Goal: Task Accomplishment & Management: Manage account settings

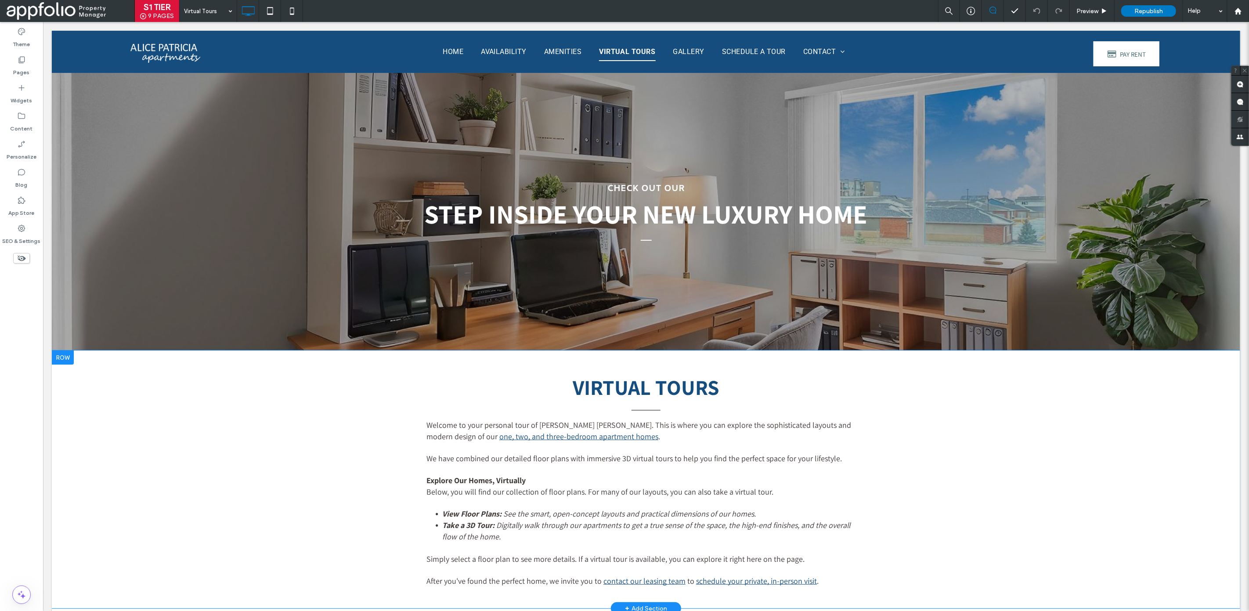
click at [149, 421] on div "VIRTUAL TOURS Welcome to your personal tour of Alice Patricia. This is where yo…" at bounding box center [645, 480] width 1189 height 258
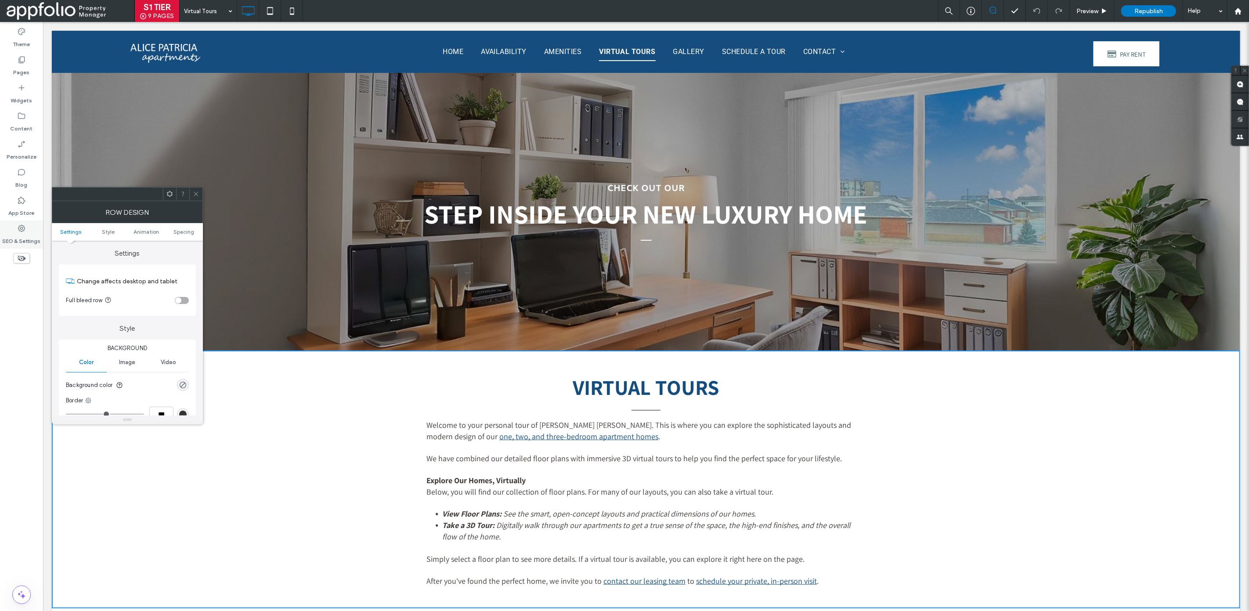
click at [33, 227] on div "SEO & Settings" at bounding box center [21, 235] width 43 height 28
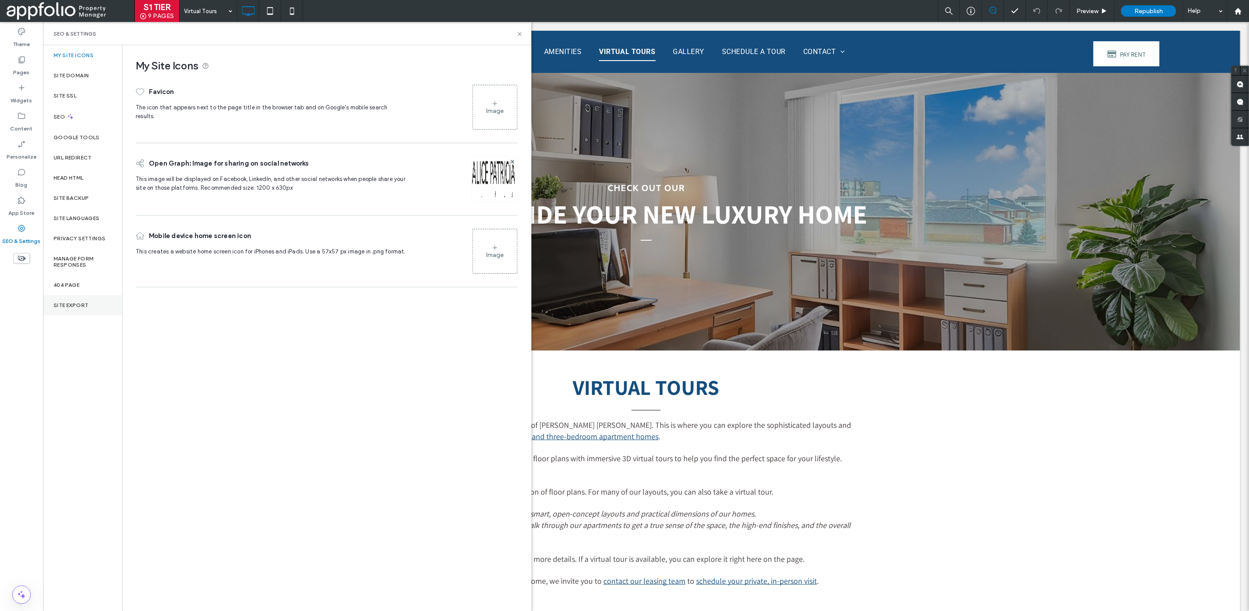
click at [60, 303] on label "Site Export" at bounding box center [71, 305] width 35 height 6
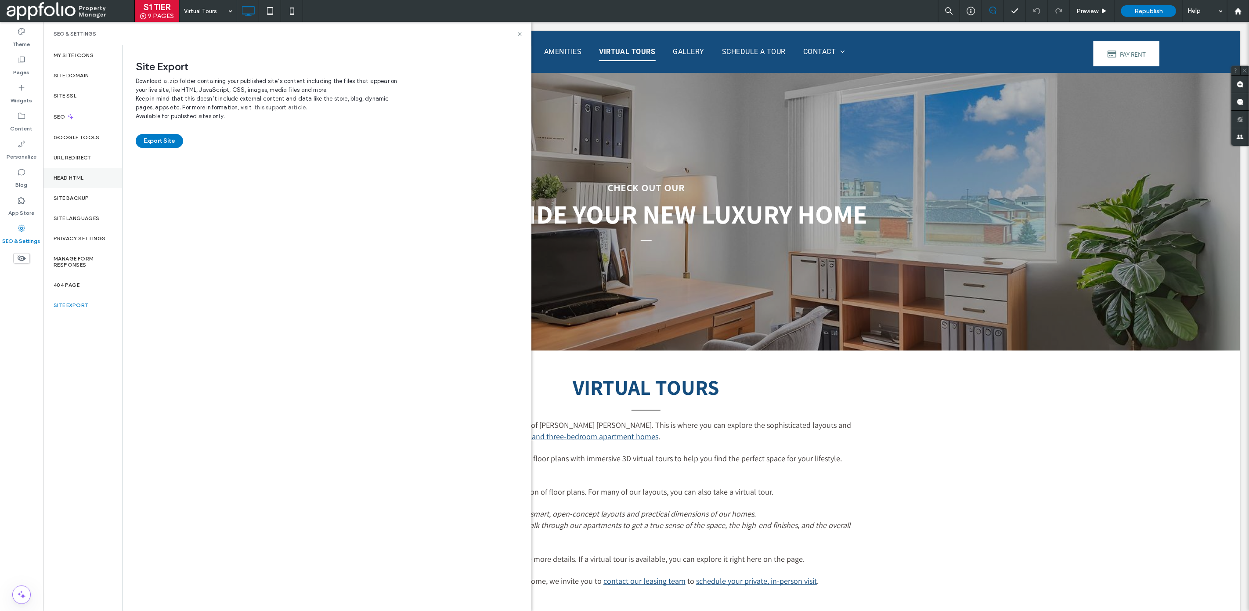
click at [101, 170] on div "Head HTML" at bounding box center [82, 178] width 79 height 20
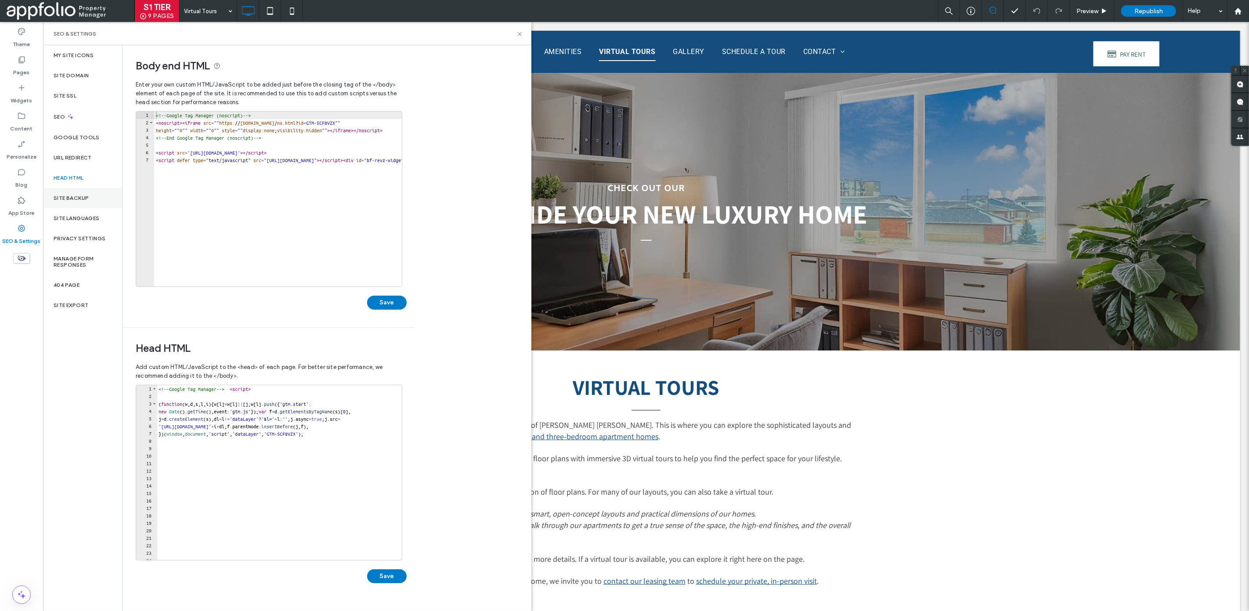
click at [96, 190] on div "Site Backup" at bounding box center [82, 198] width 79 height 20
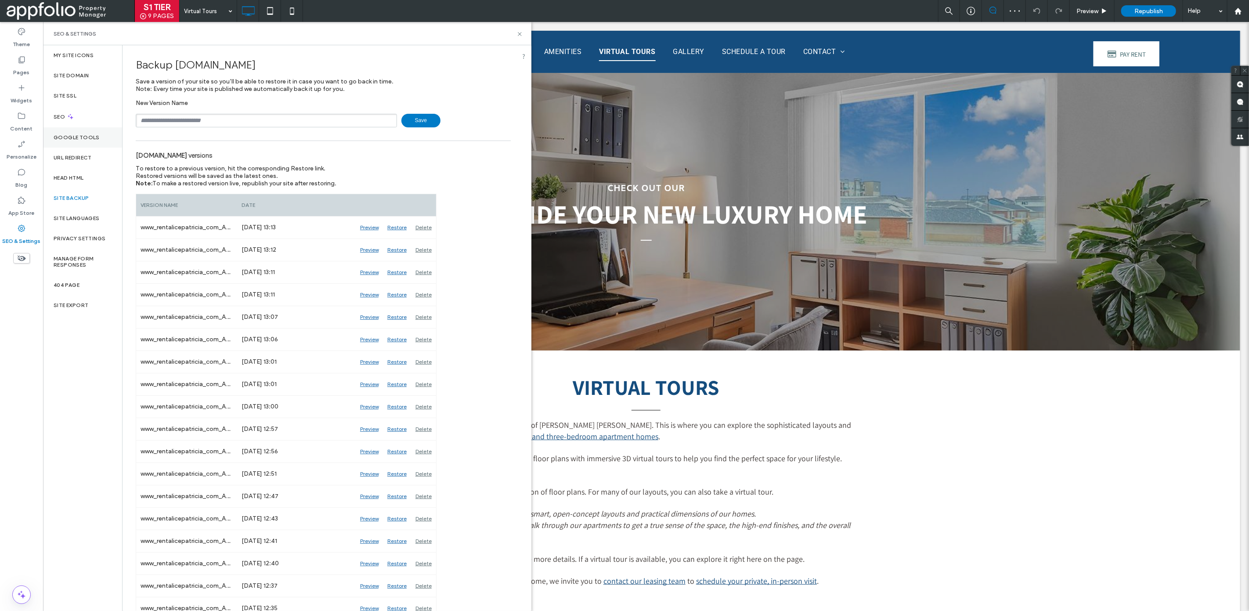
click at [98, 128] on div "Google Tools" at bounding box center [82, 137] width 79 height 20
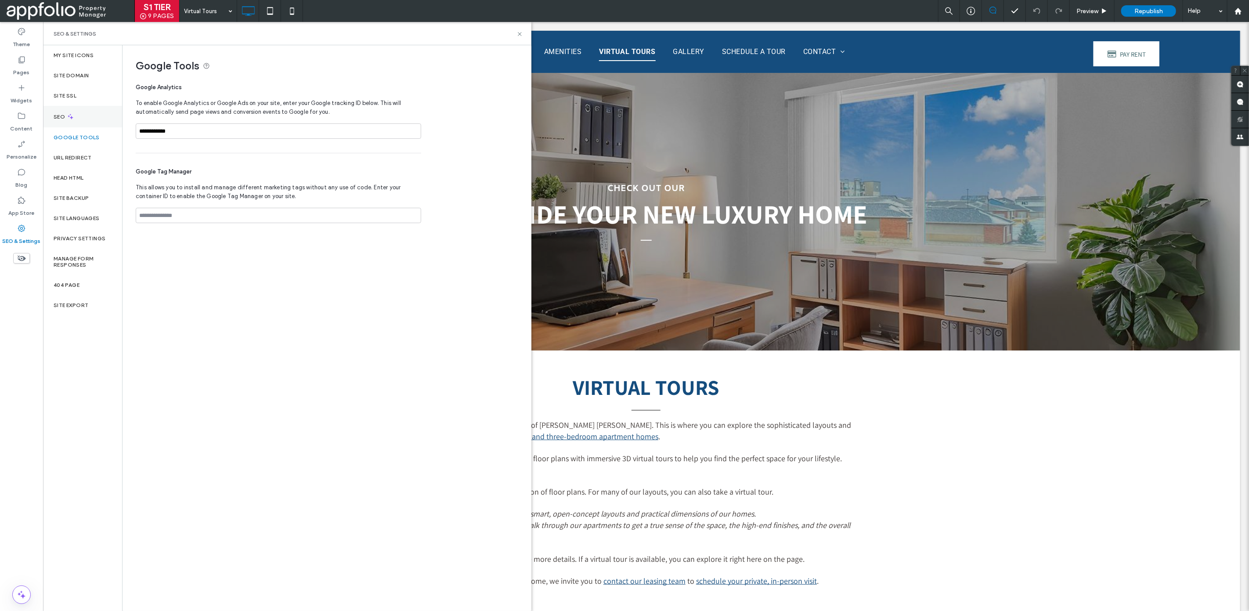
click at [97, 116] on div "SEO" at bounding box center [82, 117] width 79 height 22
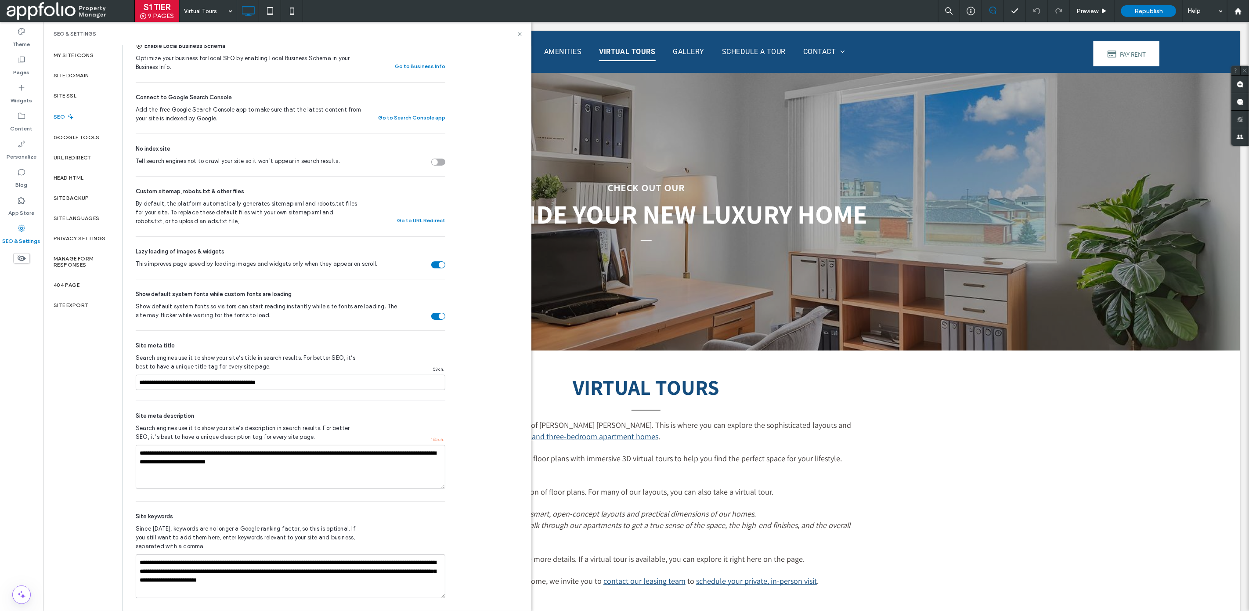
scroll to position [209, 0]
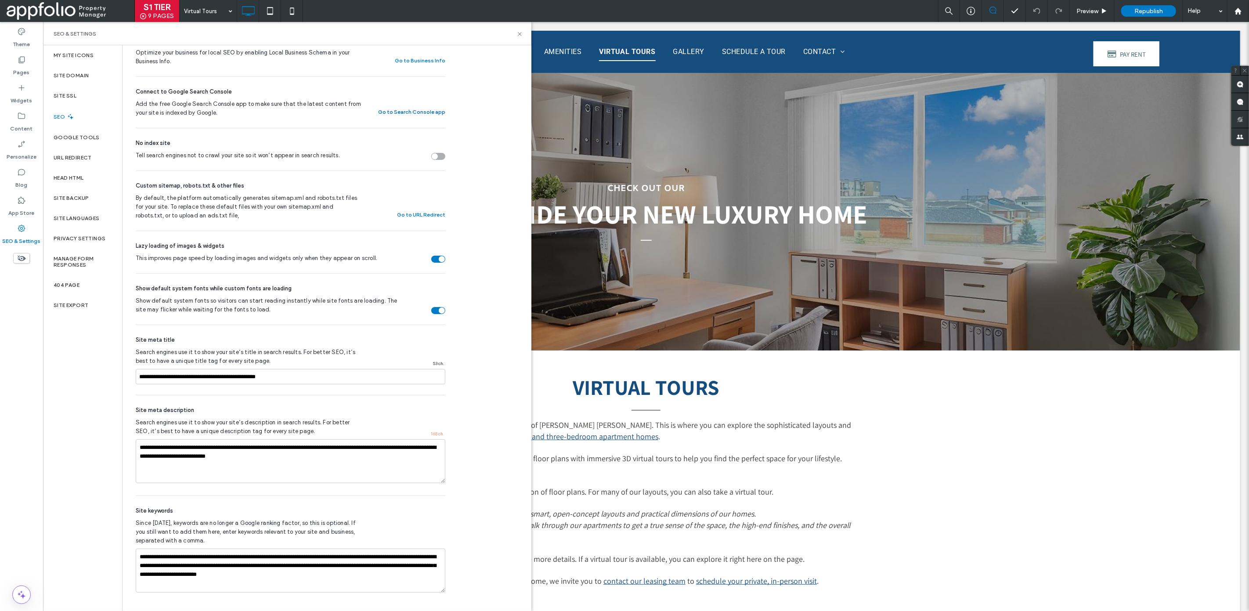
click at [425, 112] on button "Go to Search Console app" at bounding box center [411, 112] width 67 height 11
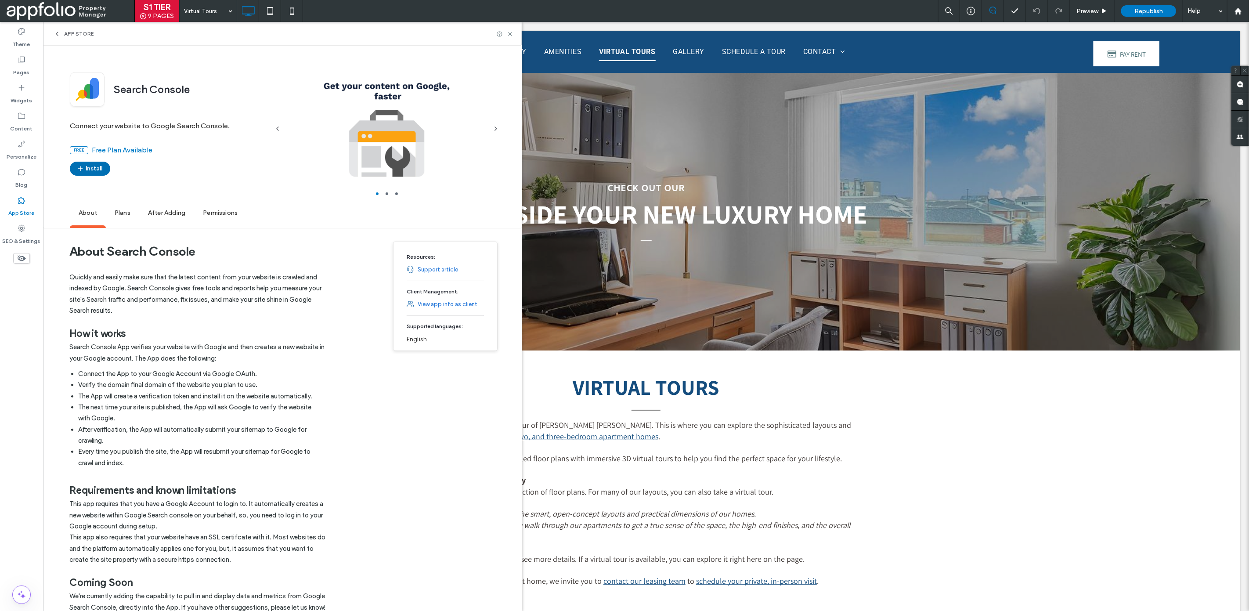
click at [100, 172] on button "Install" at bounding box center [90, 169] width 40 height 14
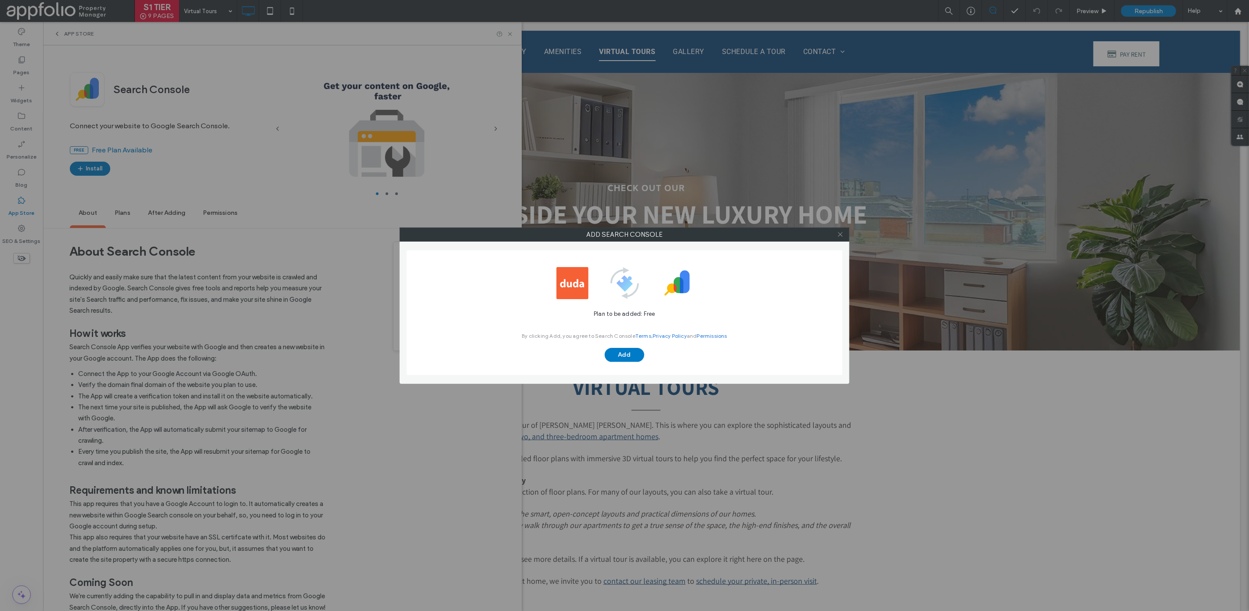
click at [843, 233] on icon at bounding box center [840, 234] width 7 height 7
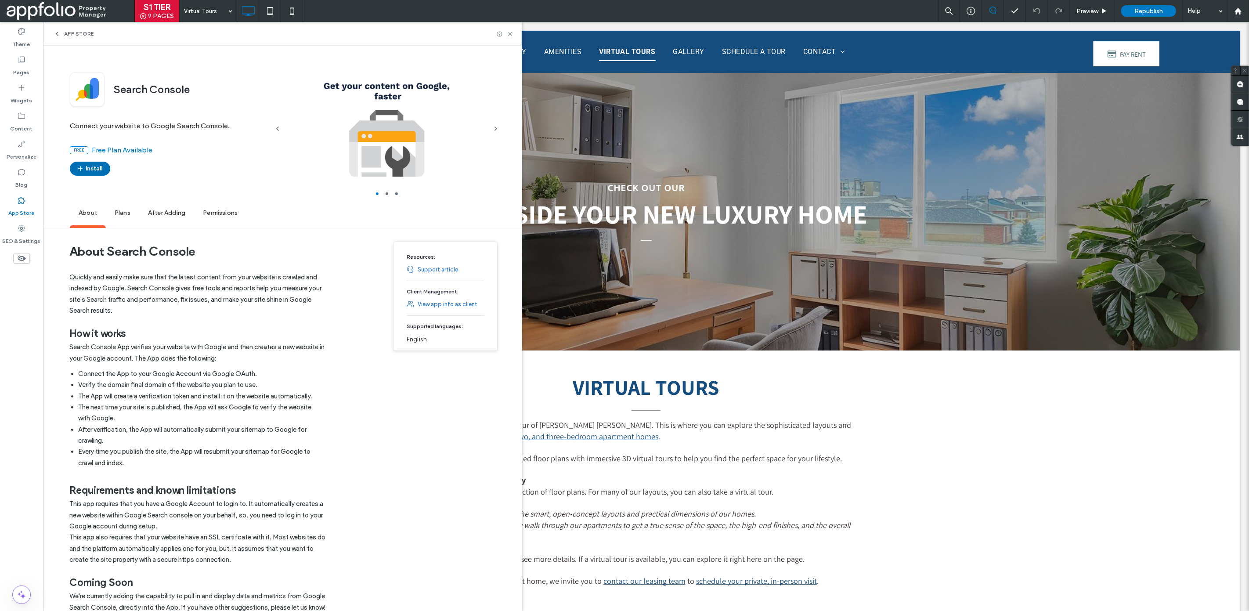
click at [100, 171] on button "Install" at bounding box center [90, 169] width 40 height 14
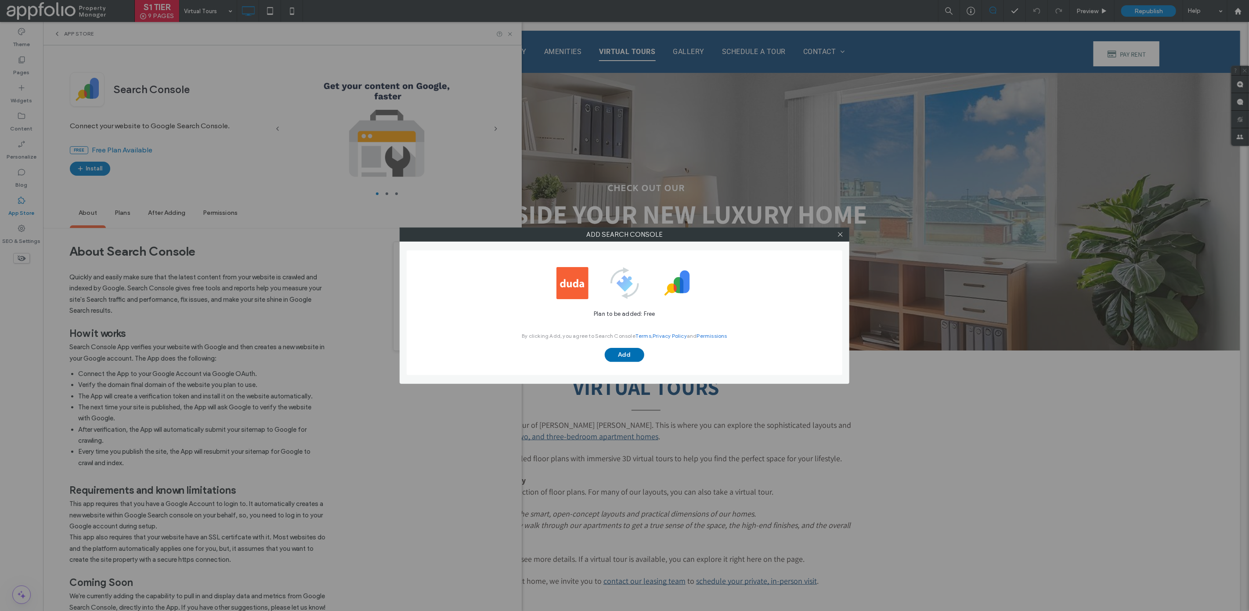
click at [613, 361] on button "Add" at bounding box center [625, 355] width 40 height 14
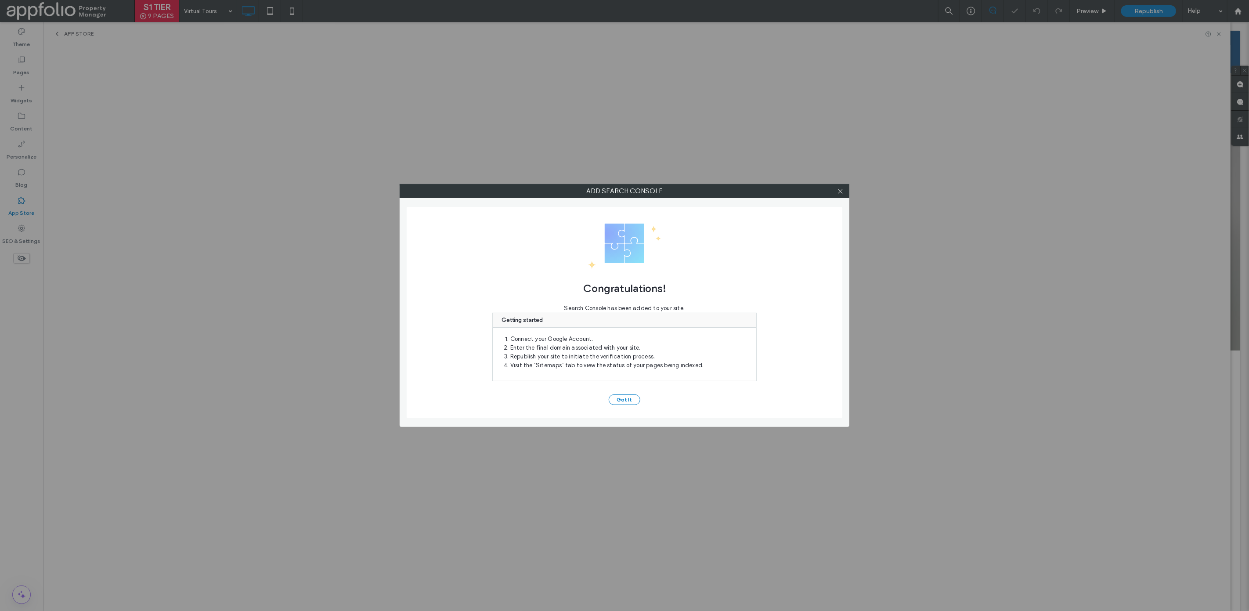
scroll to position [0, 0]
click at [840, 190] on icon at bounding box center [840, 191] width 7 height 7
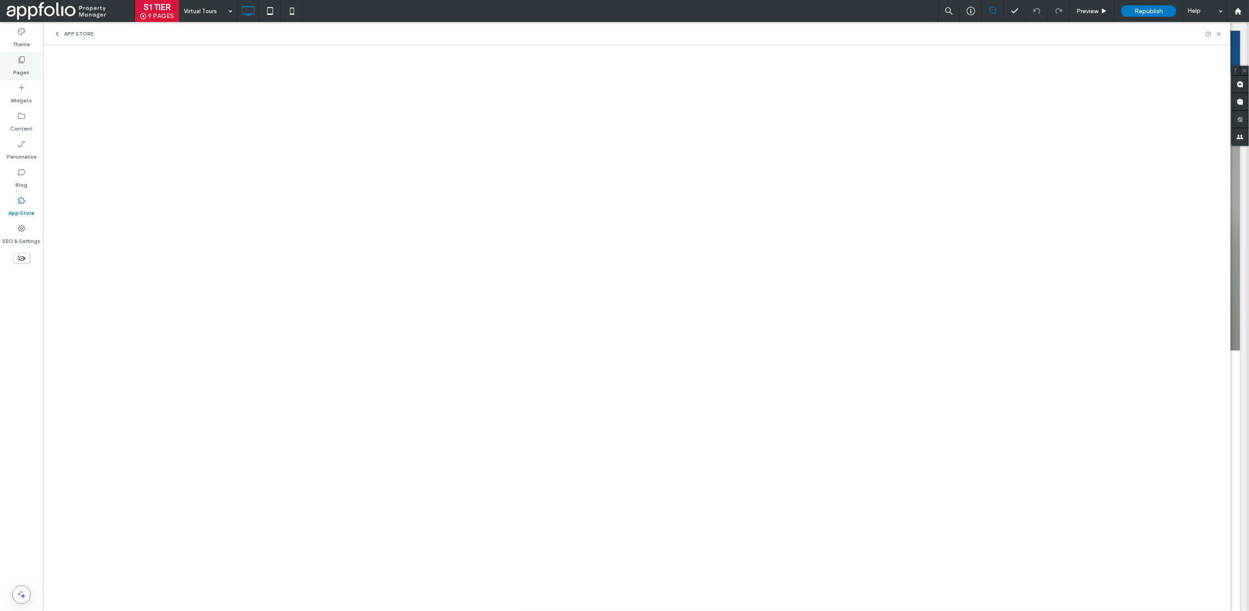
click at [13, 70] on div "Pages" at bounding box center [21, 66] width 43 height 28
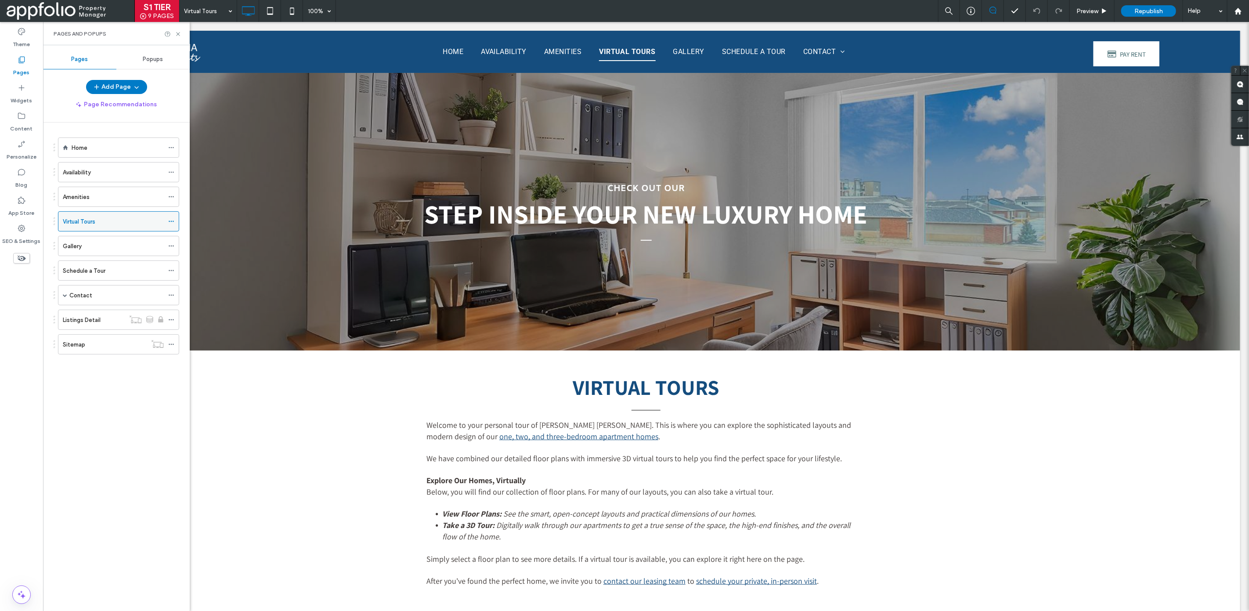
click at [173, 221] on icon at bounding box center [171, 221] width 6 height 6
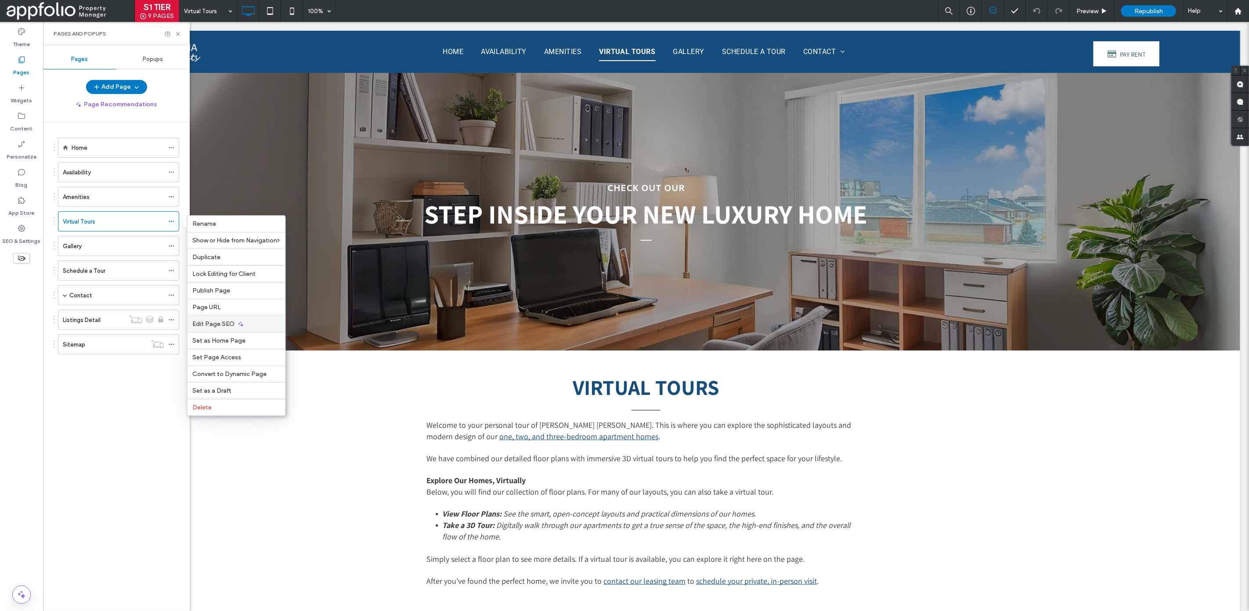
click at [253, 317] on div "Edit Page SEO" at bounding box center [237, 323] width 98 height 17
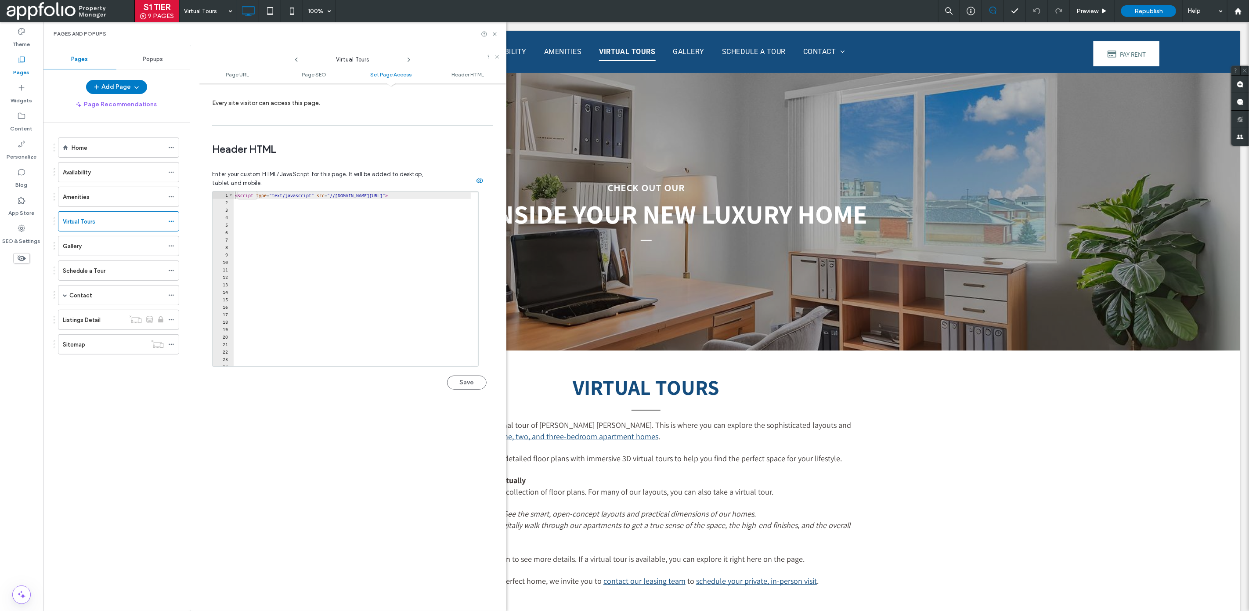
scroll to position [811, 0]
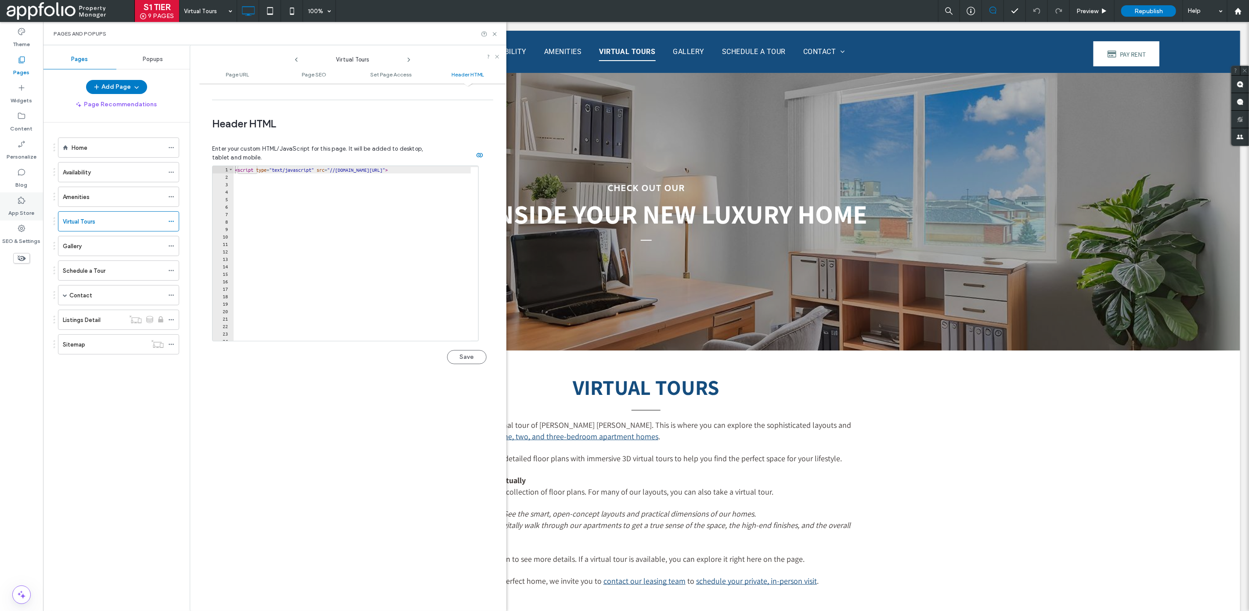
click at [11, 203] on div "App Store" at bounding box center [21, 206] width 43 height 28
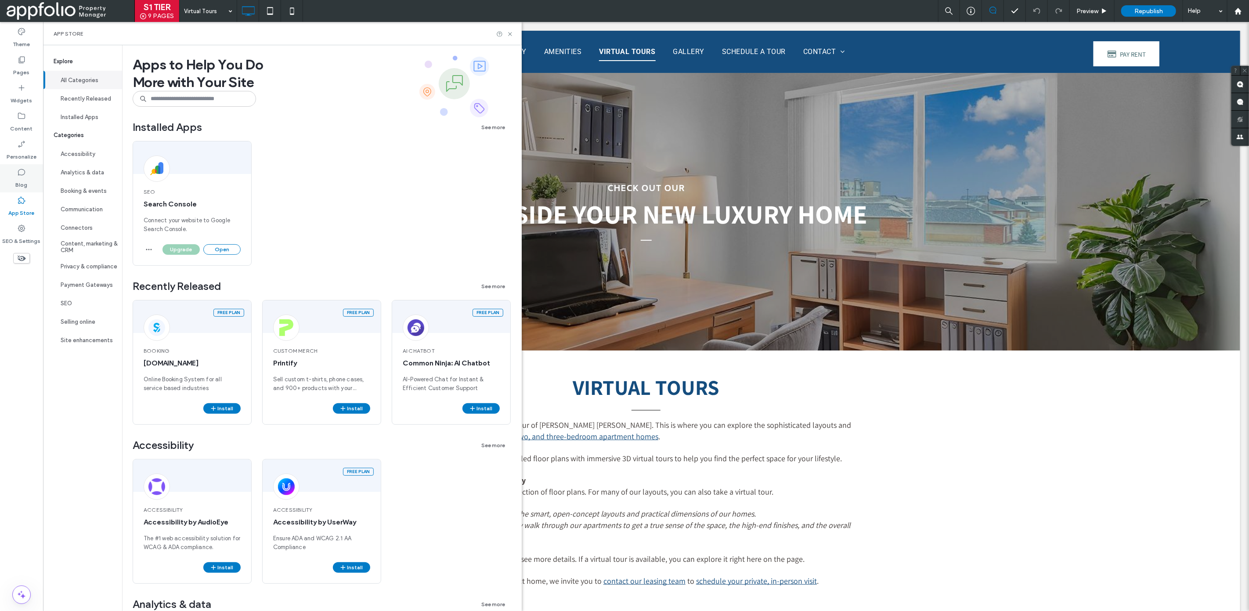
click at [16, 178] on label "Blog" at bounding box center [22, 183] width 12 height 12
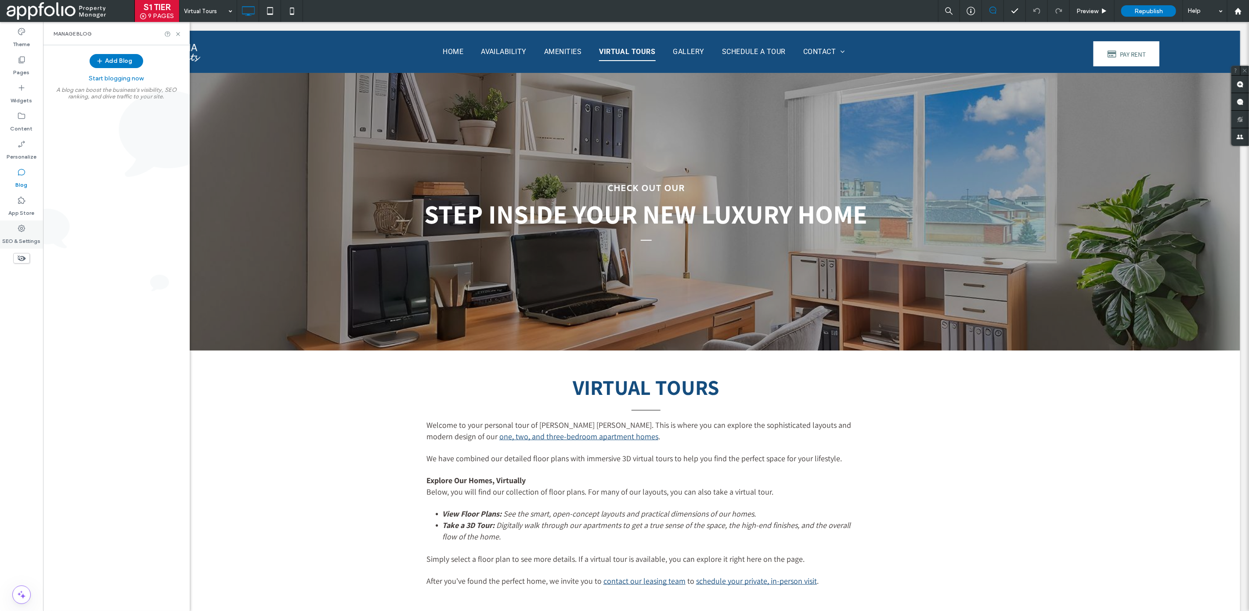
click at [22, 227] on icon at bounding box center [21, 228] width 9 height 9
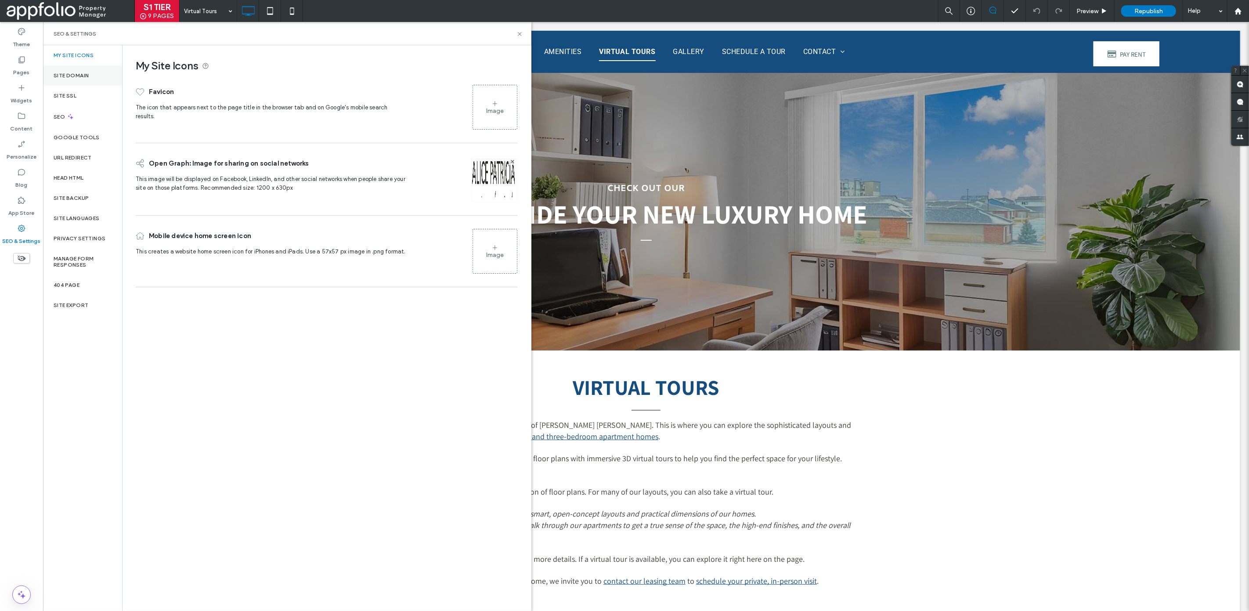
click at [59, 74] on label "Site Domain" at bounding box center [71, 75] width 35 height 6
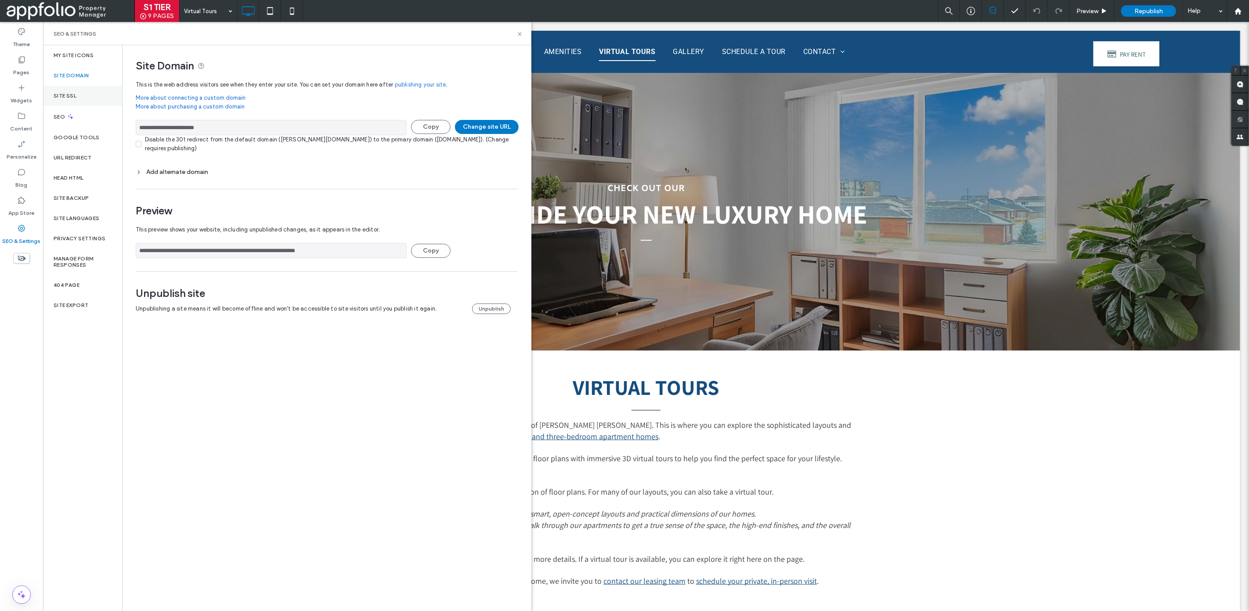
click at [64, 86] on div "Site SSL" at bounding box center [82, 96] width 79 height 20
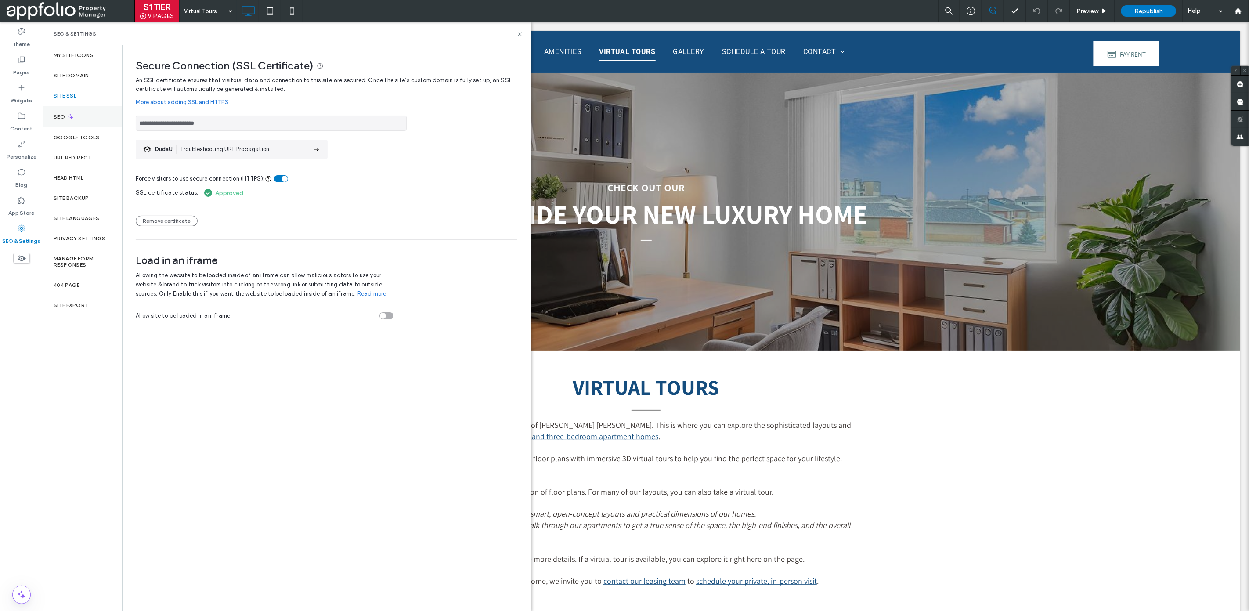
click at [69, 109] on div "SEO" at bounding box center [82, 117] width 79 height 22
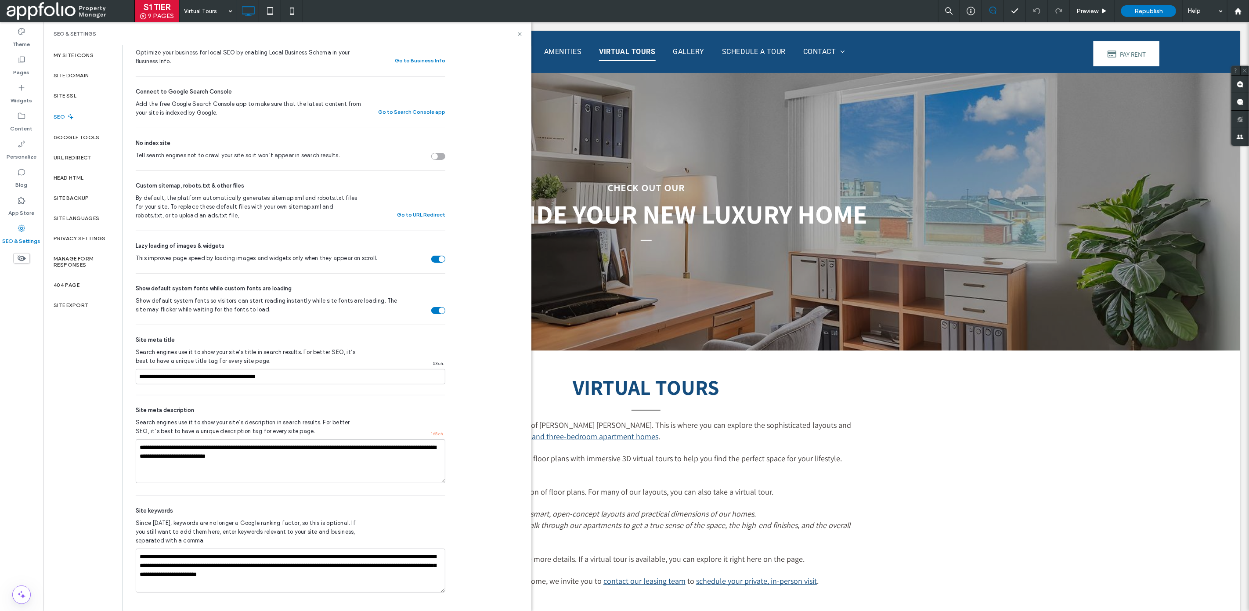
scroll to position [2, 0]
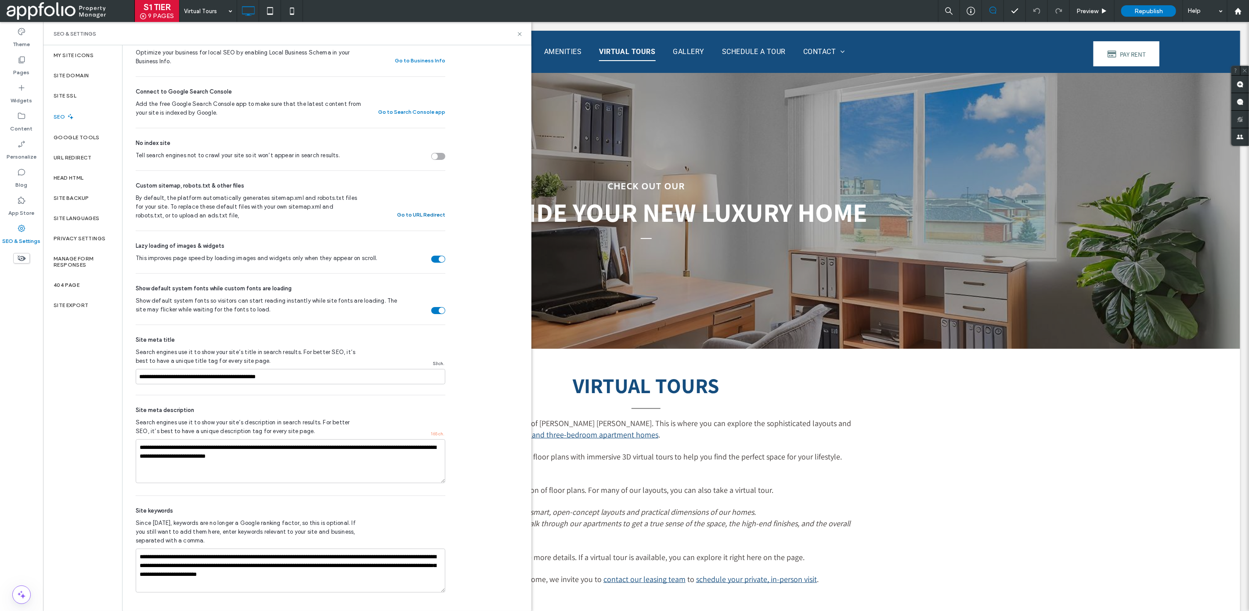
click at [429, 216] on button "Go to URL Redirect" at bounding box center [421, 215] width 48 height 11
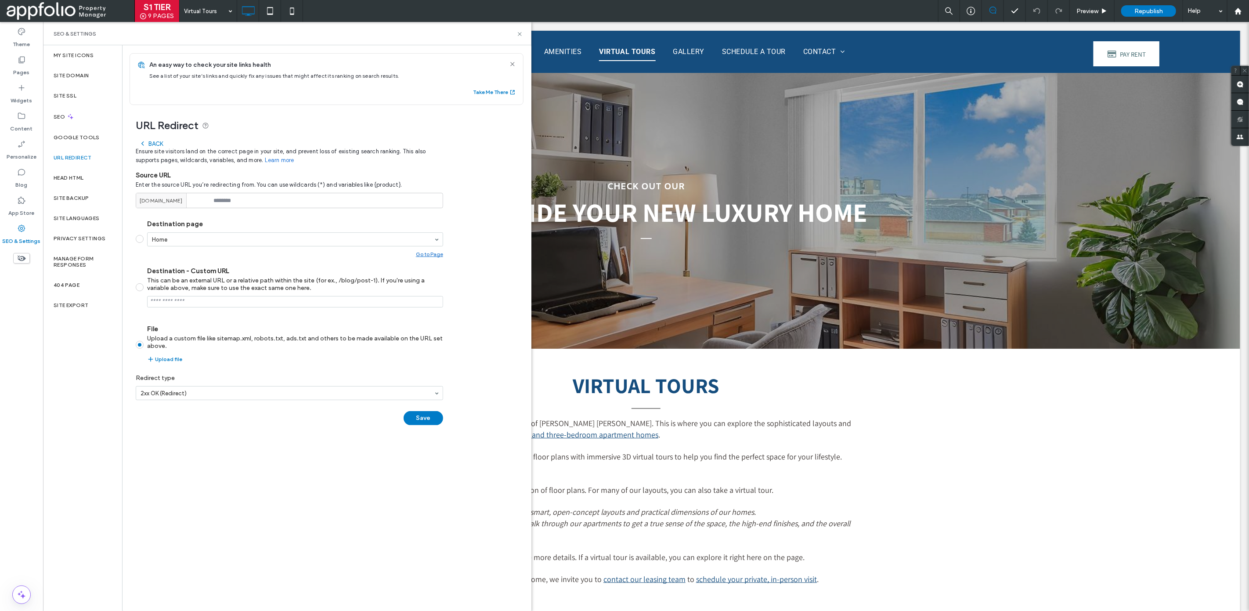
click at [481, 359] on div "URL Redirect Back Ensure site visitors land on the correct page in your site, a…" at bounding box center [324, 269] width 402 height 329
click at [211, 360] on div "Upload file" at bounding box center [295, 359] width 296 height 11
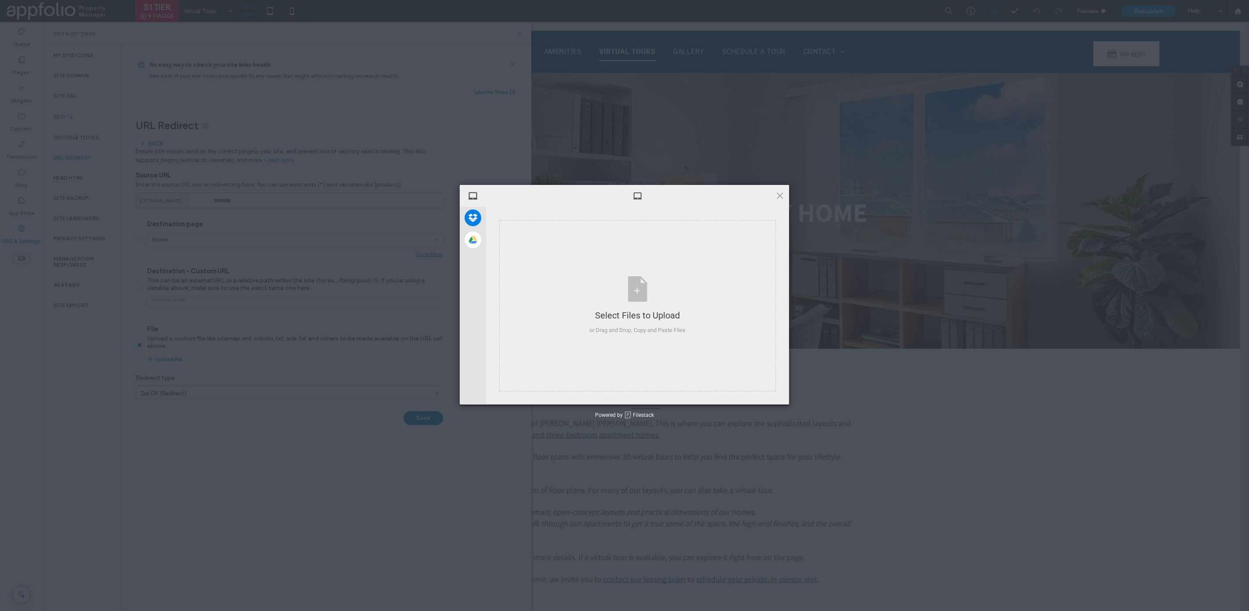
click at [181, 361] on div "My Device Dropbox Google Drive Select Files to Upload or Drag and Drop, Copy an…" at bounding box center [624, 305] width 1249 height 611
click at [775, 196] on span at bounding box center [780, 196] width 10 height 10
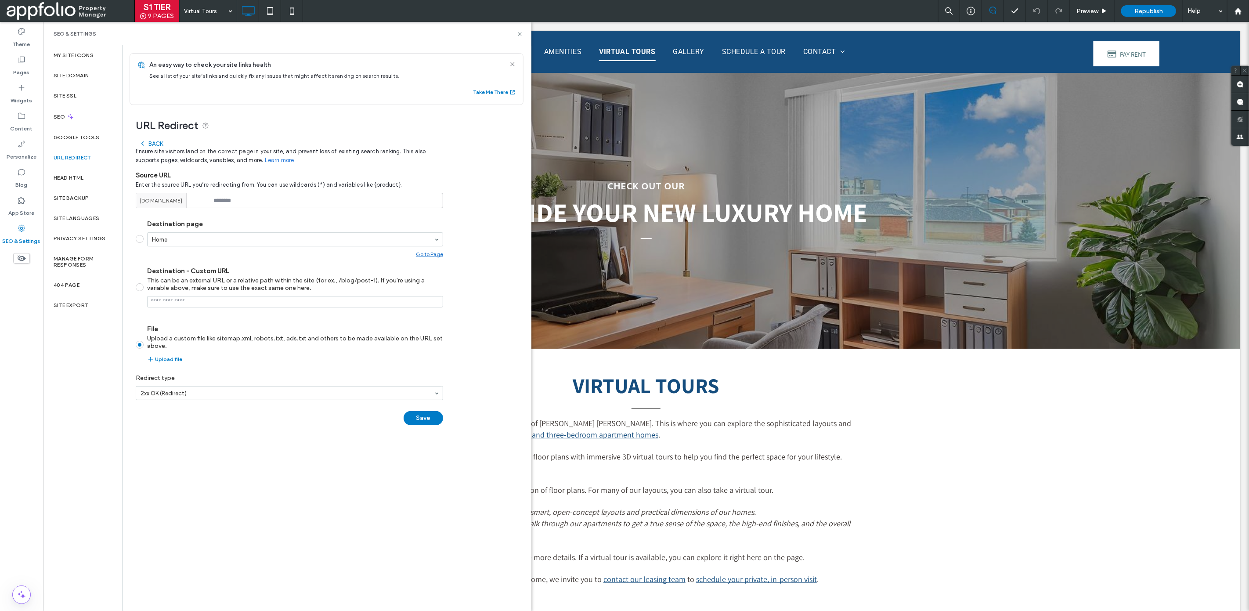
click at [157, 142] on div "Back" at bounding box center [151, 143] width 24 height 7
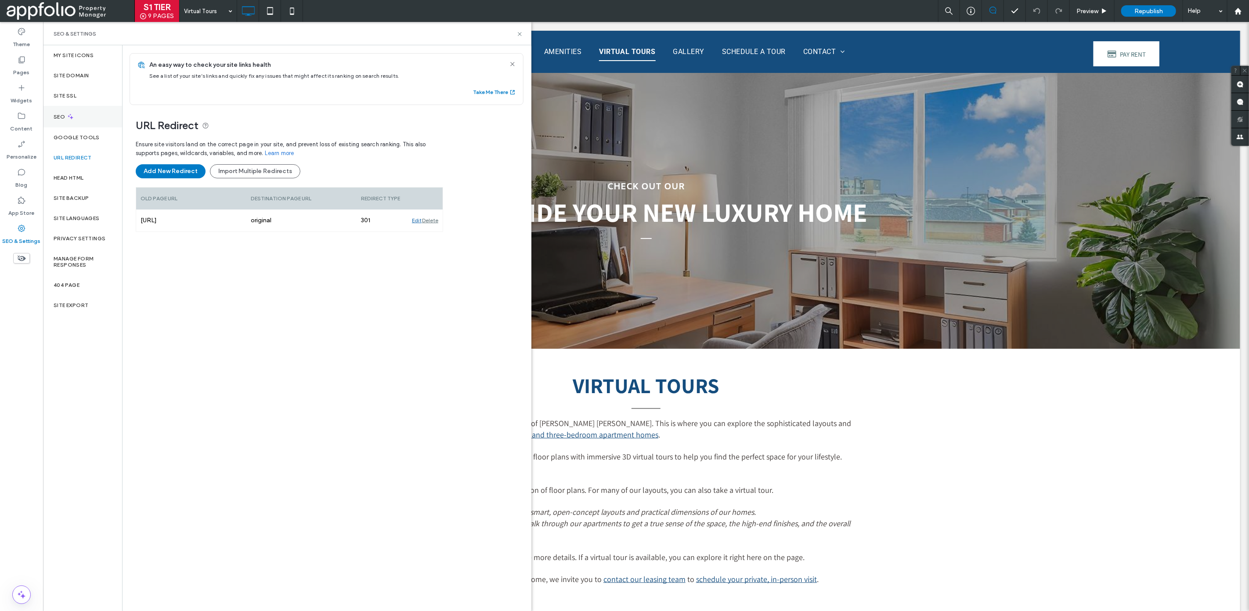
click at [94, 119] on div "SEO" at bounding box center [82, 117] width 79 height 22
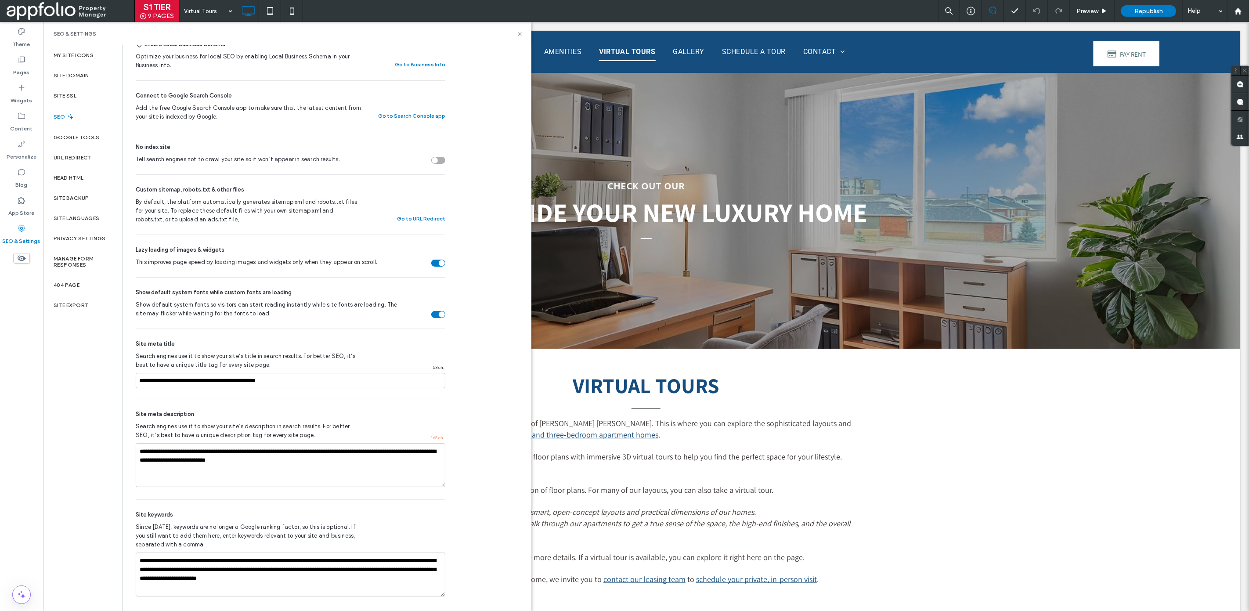
scroll to position [209, 0]
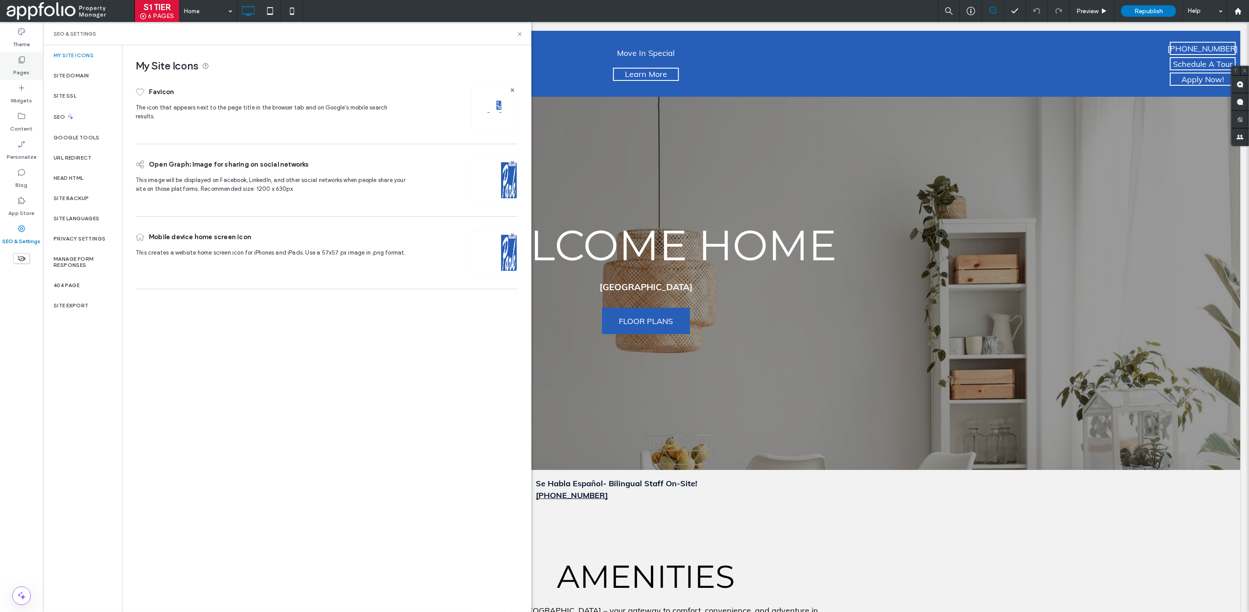
click at [30, 71] on div "Pages" at bounding box center [21, 66] width 43 height 28
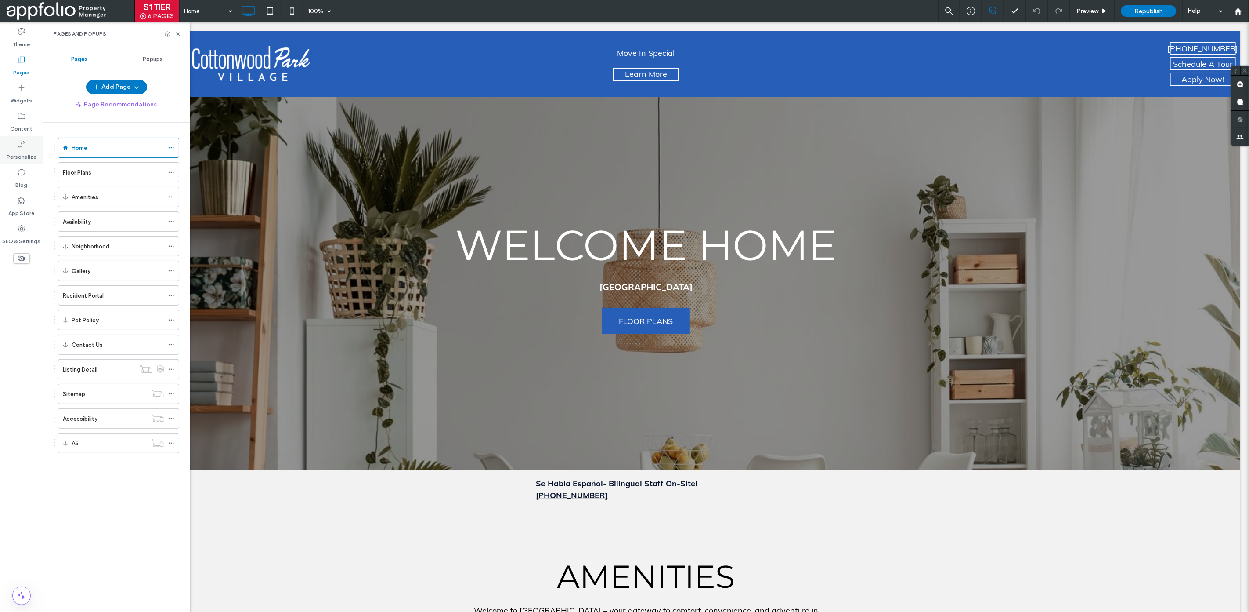
click at [19, 154] on label "Personalize" at bounding box center [22, 154] width 30 height 12
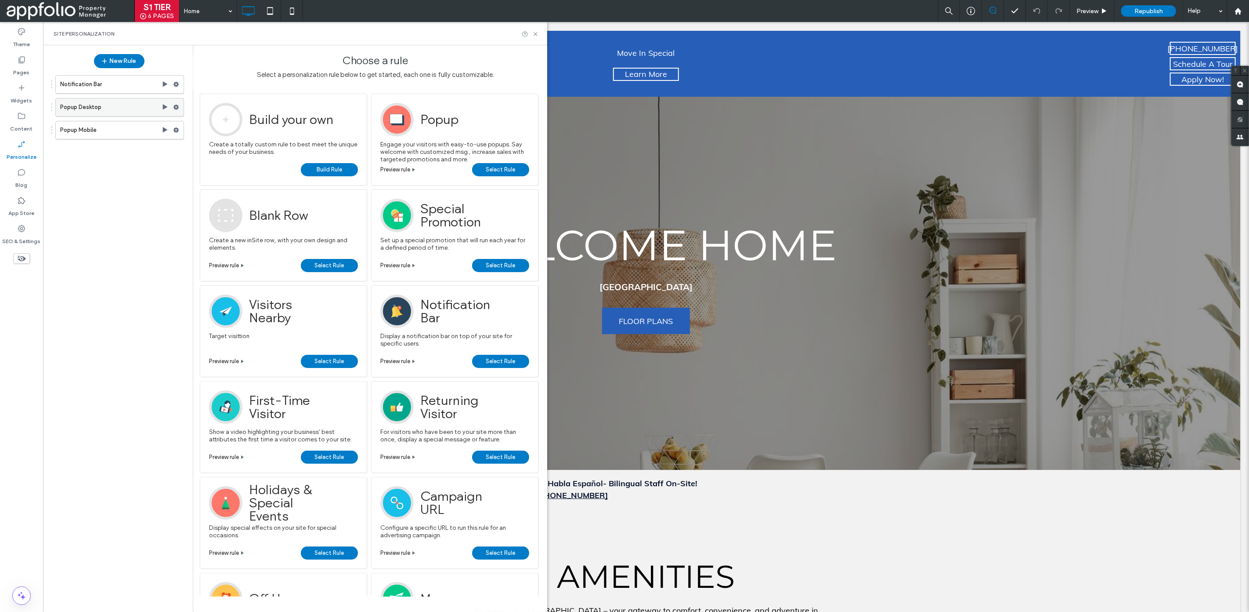
click at [104, 104] on label "Popup Desktop" at bounding box center [110, 107] width 101 height 18
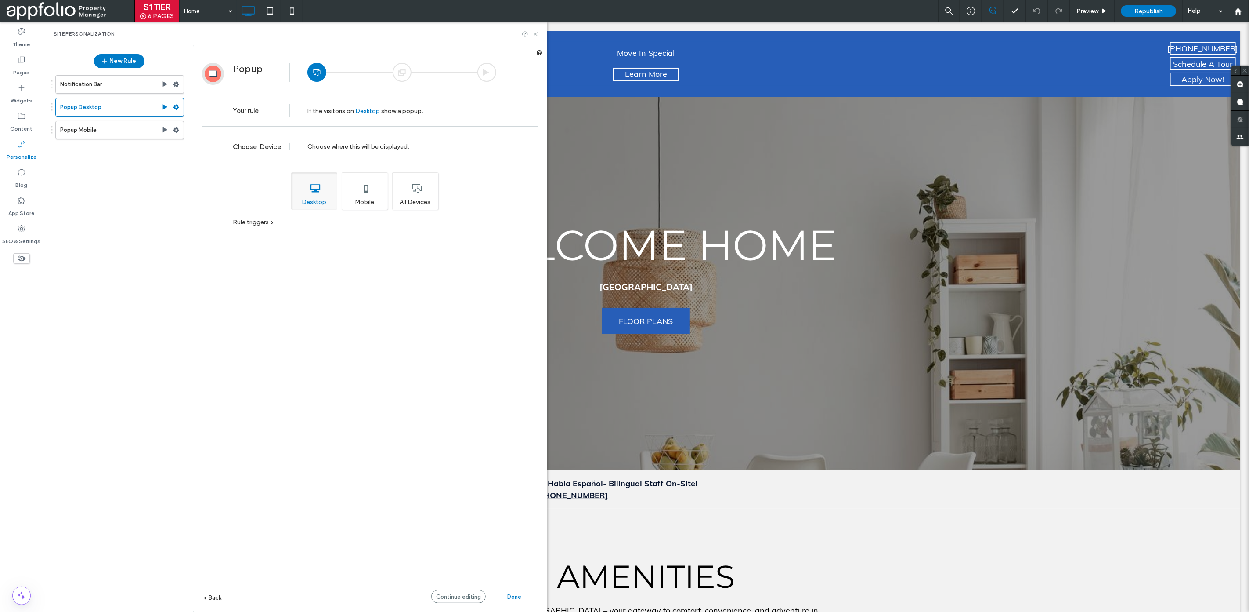
click at [363, 108] on span "Desktop" at bounding box center [367, 110] width 25 height 7
click at [363, 109] on span "Desktop" at bounding box center [367, 110] width 25 height 7
click at [479, 596] on span "Continue editing" at bounding box center [458, 596] width 45 height 7
click at [479, 595] on span "Continue editing" at bounding box center [458, 596] width 45 height 7
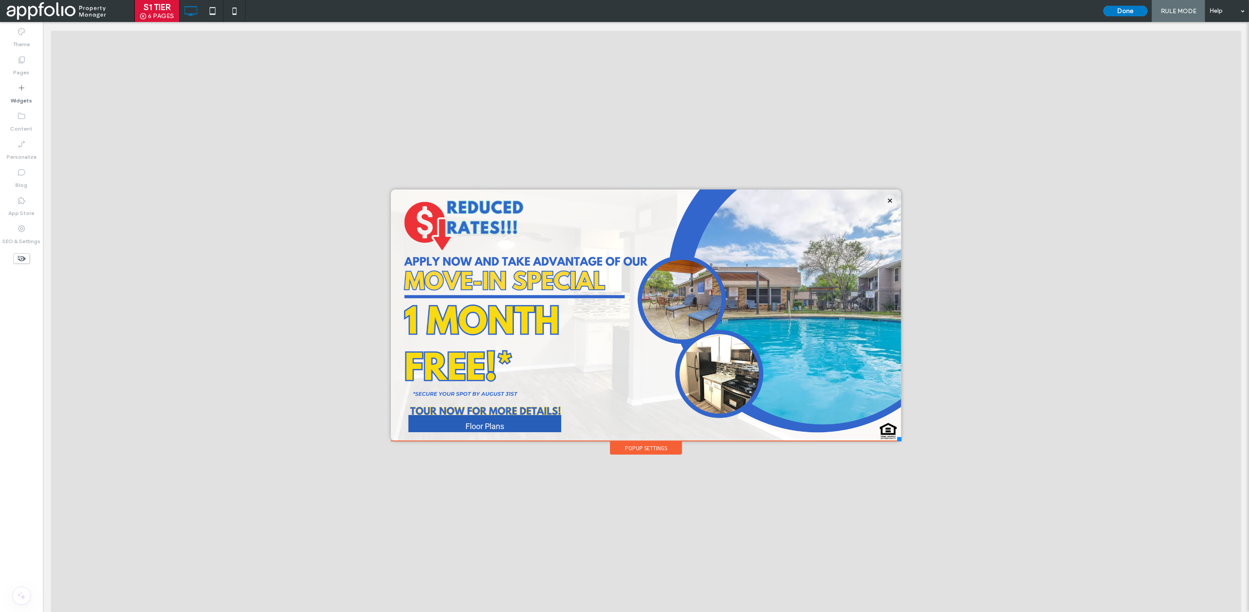
click at [1118, 22] on body "Click To Paste Home Floor Plans Amenities Availability Neighborhood Gallery Res…" at bounding box center [646, 321] width 1206 height 598
click at [1125, 9] on button "Done" at bounding box center [1126, 11] width 44 height 11
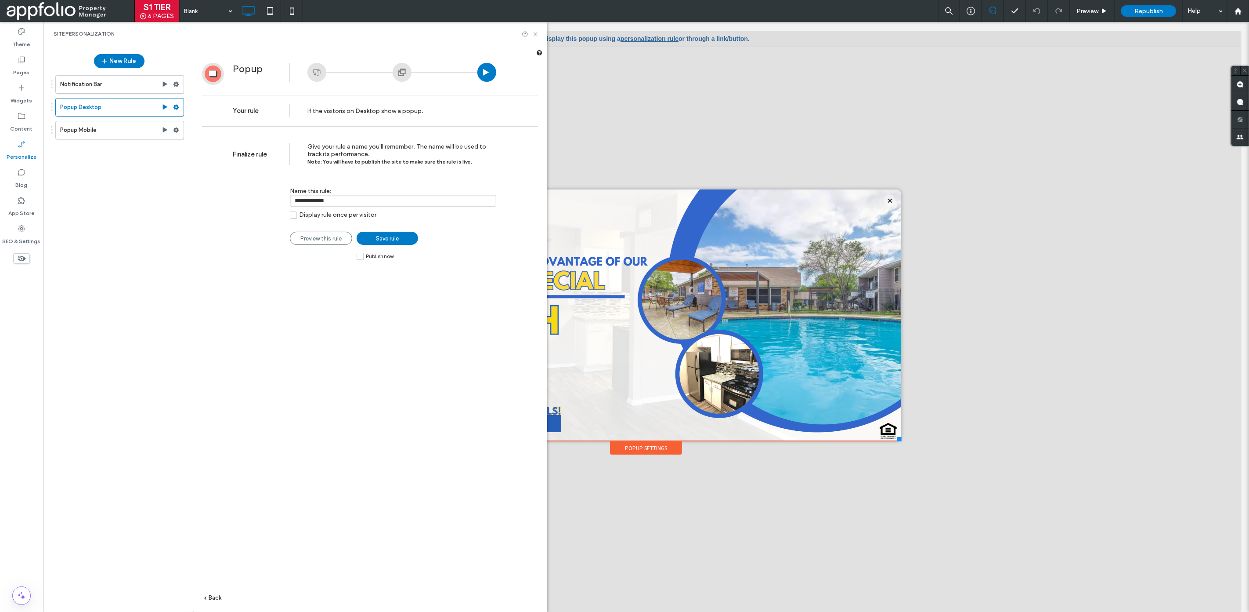
click at [362, 255] on label "Publish now" at bounding box center [375, 255] width 37 height 7
click at [389, 237] on span "Save rule" at bounding box center [387, 238] width 23 height 7
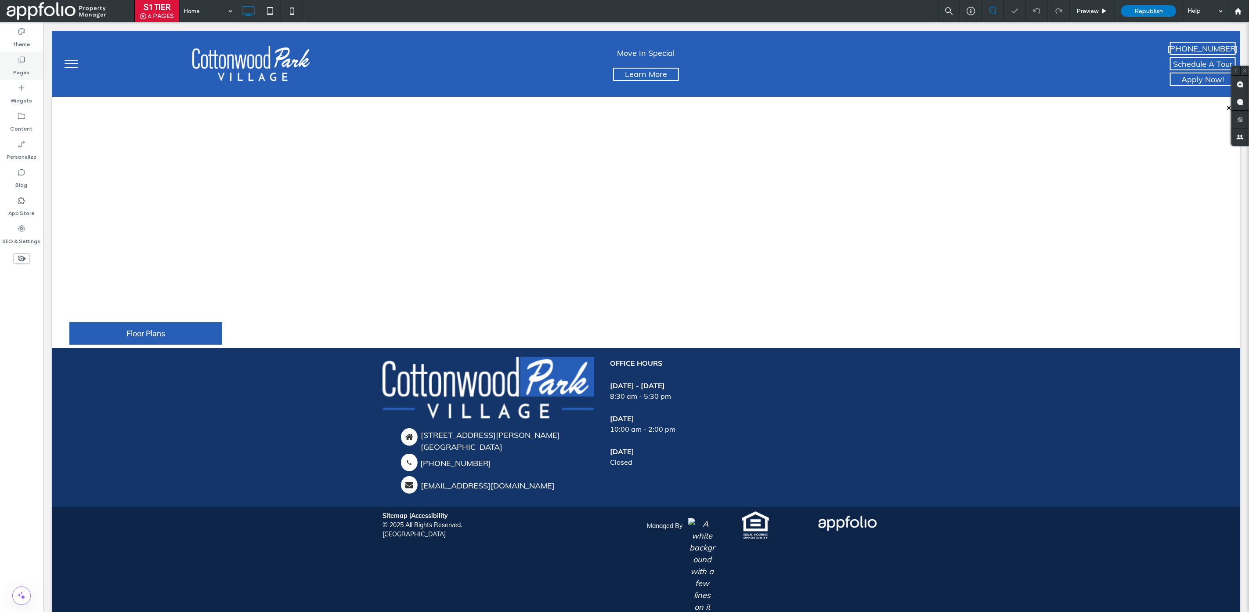
click at [23, 65] on label "Pages" at bounding box center [22, 70] width 16 height 12
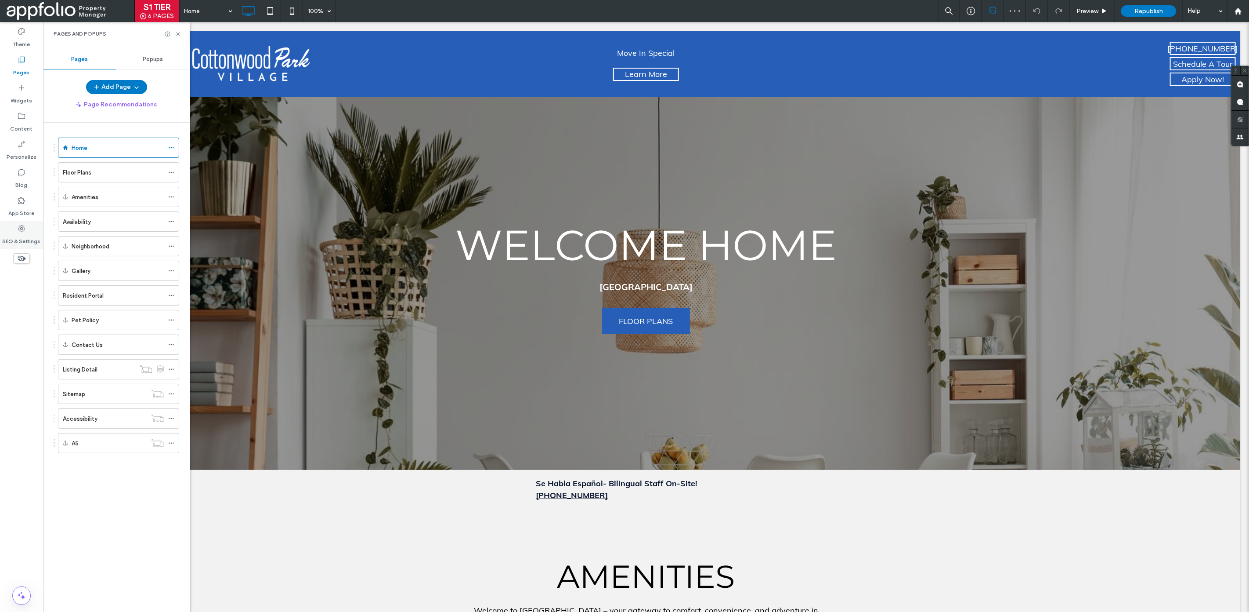
click at [14, 226] on div "SEO & Settings" at bounding box center [21, 235] width 43 height 28
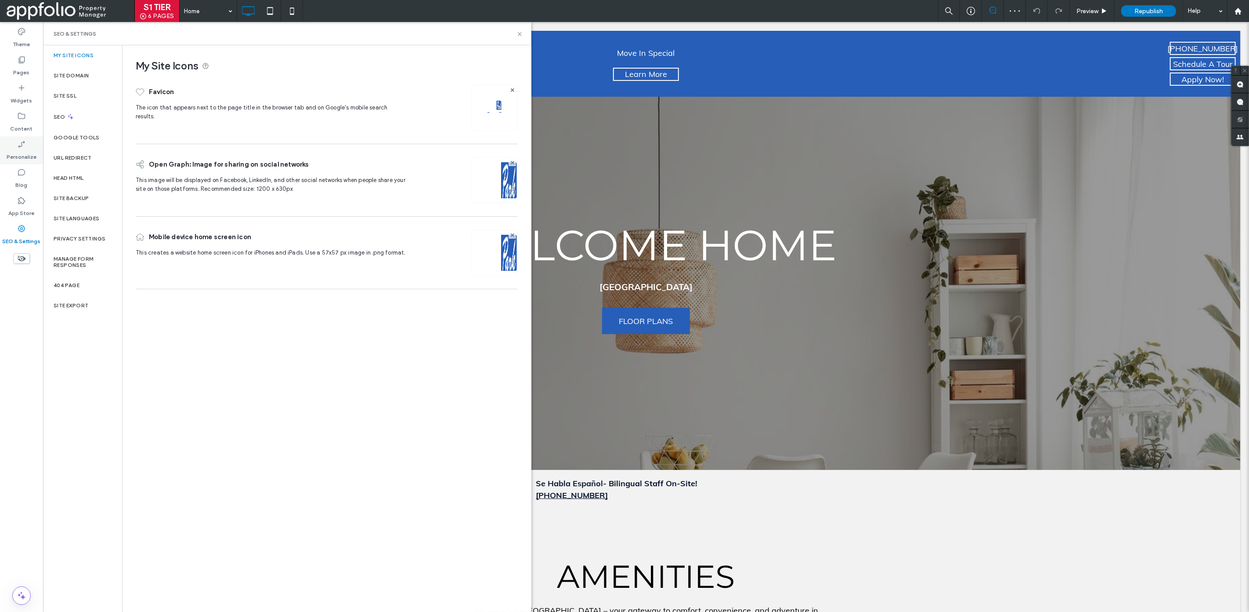
click at [26, 144] on div "Personalize" at bounding box center [21, 150] width 43 height 28
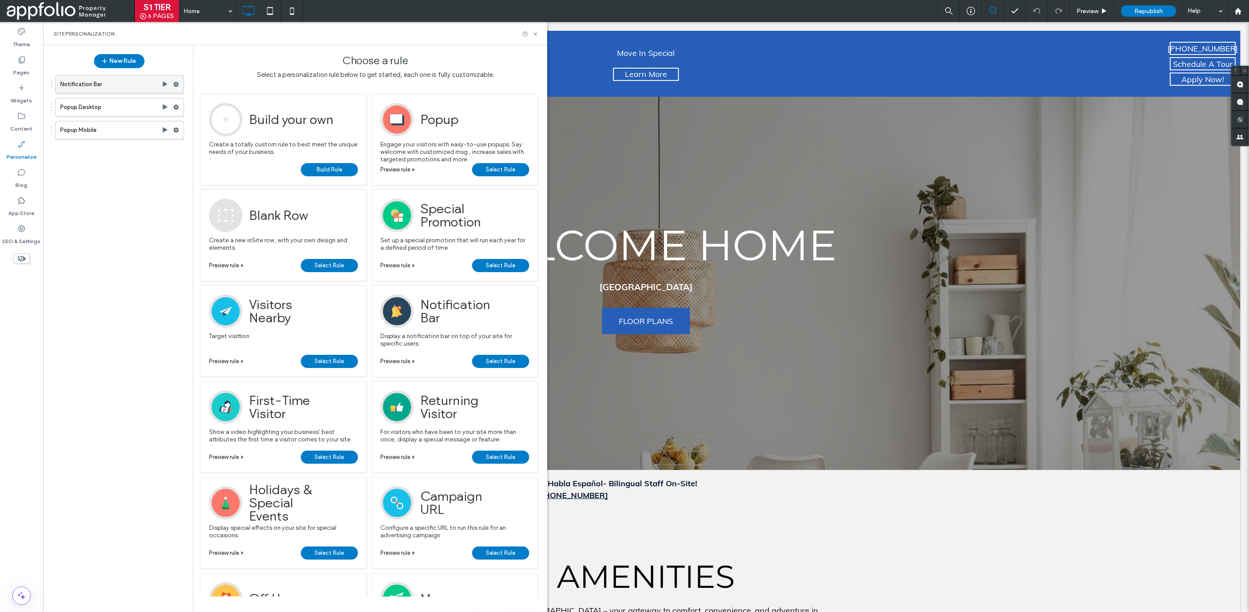
click at [164, 83] on use at bounding box center [165, 83] width 5 height 5
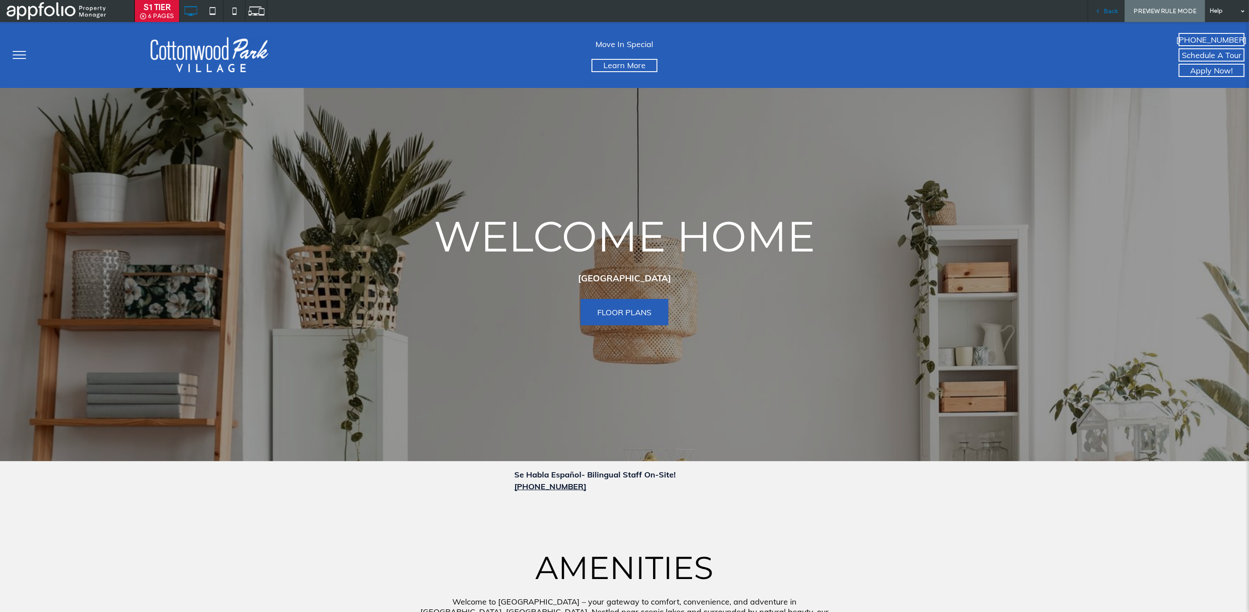
click at [1110, 18] on div "Back" at bounding box center [1106, 11] width 37 height 22
click at [1111, 12] on span "Back" at bounding box center [1111, 10] width 14 height 7
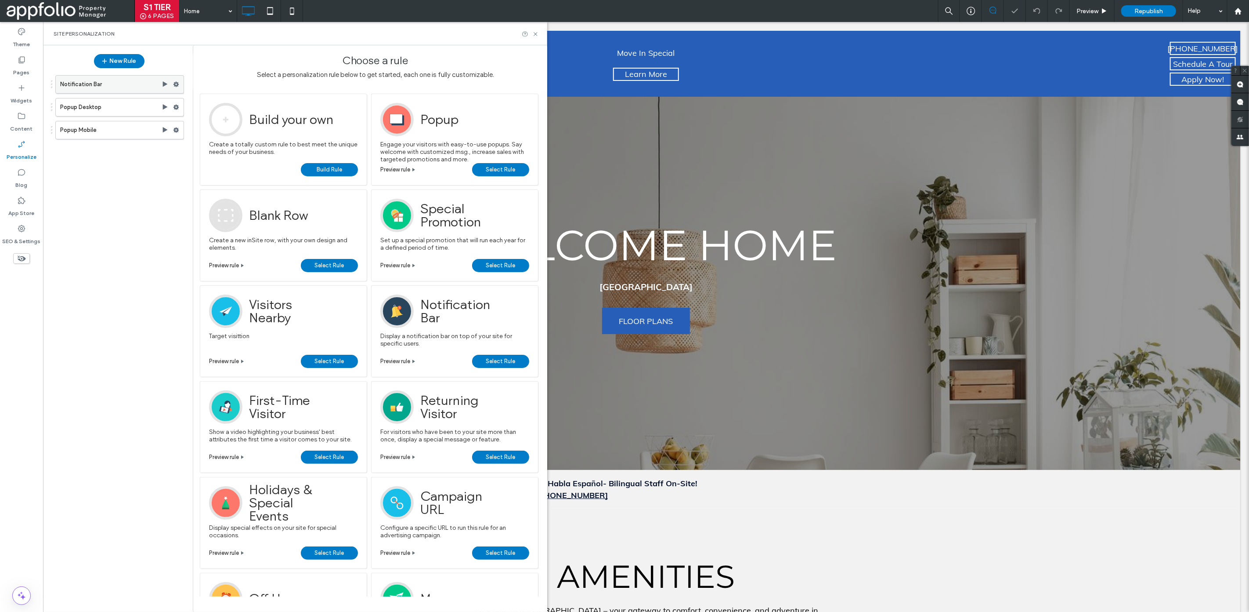
click at [176, 85] on icon at bounding box center [176, 84] width 6 height 6
click at [133, 76] on label "Notification Bar" at bounding box center [110, 85] width 101 height 18
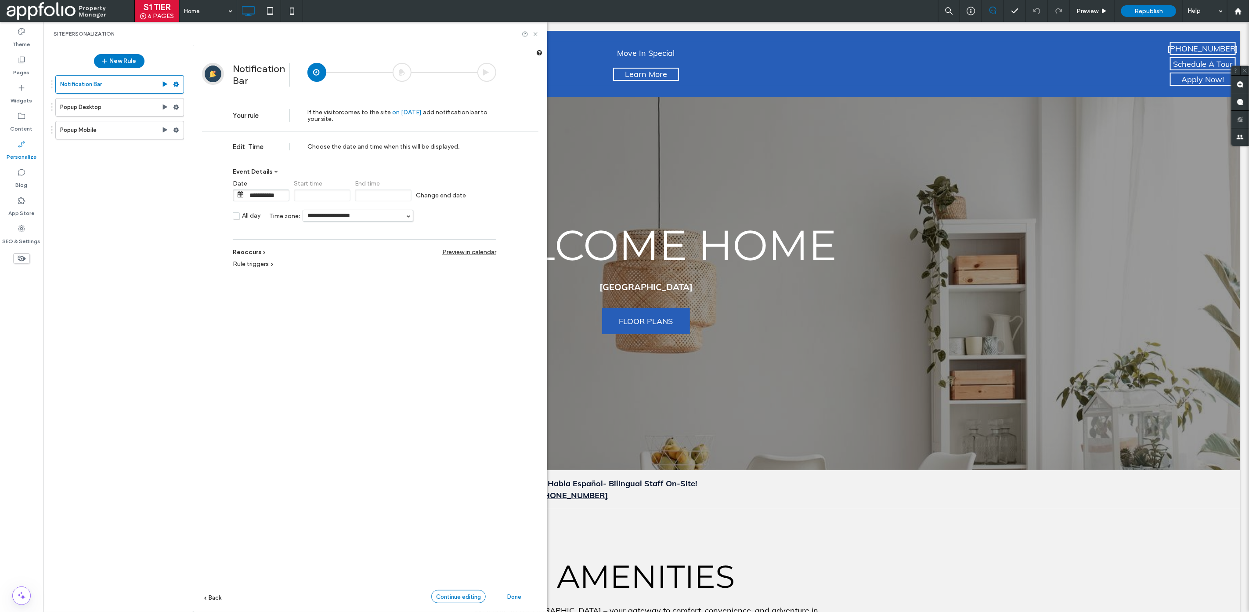
click at [470, 594] on span "Continue editing" at bounding box center [458, 596] width 45 height 7
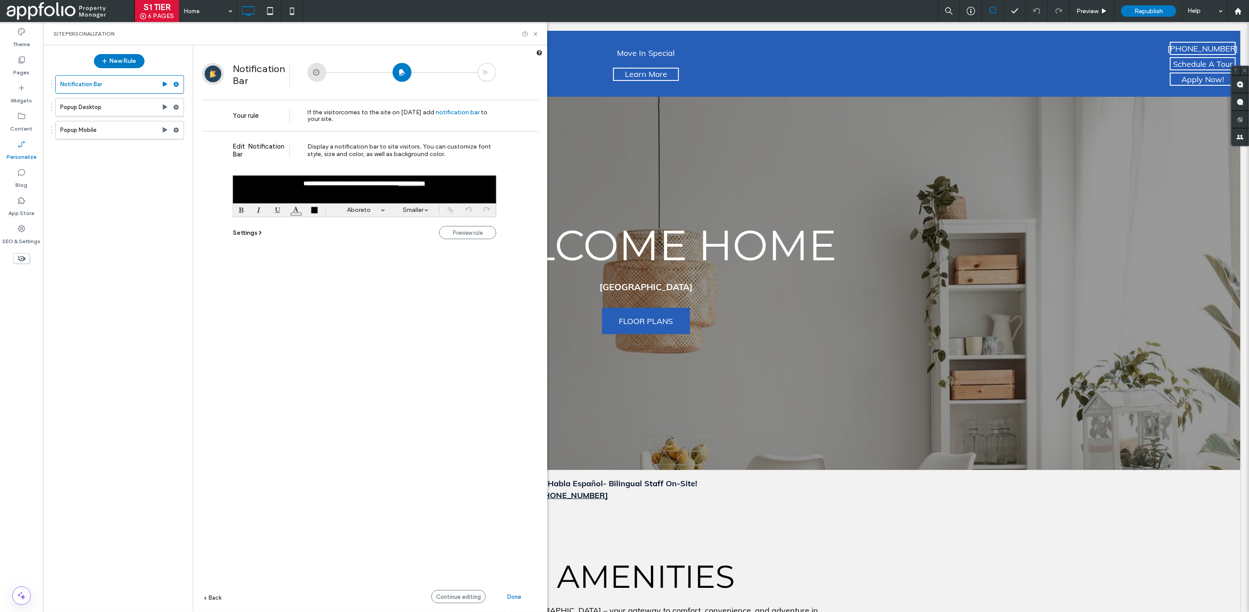
drag, startPoint x: 534, startPoint y: 33, endPoint x: 470, endPoint y: 307, distance: 281.5
click at [496, 203] on div "Site Personalization New Rule Notification Bar Popup Desktop Popup Mobile Notif…" at bounding box center [295, 317] width 504 height 590
click at [459, 595] on span "Continue editing" at bounding box center [458, 596] width 45 height 7
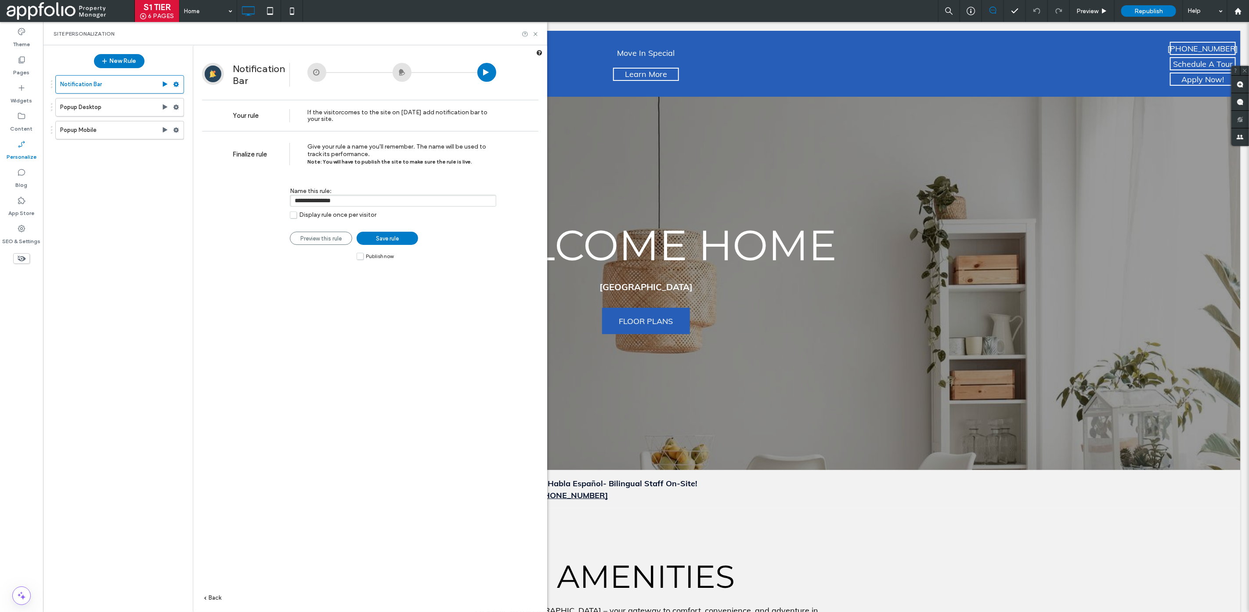
click at [404, 236] on link "Save rule" at bounding box center [388, 238] width 62 height 13
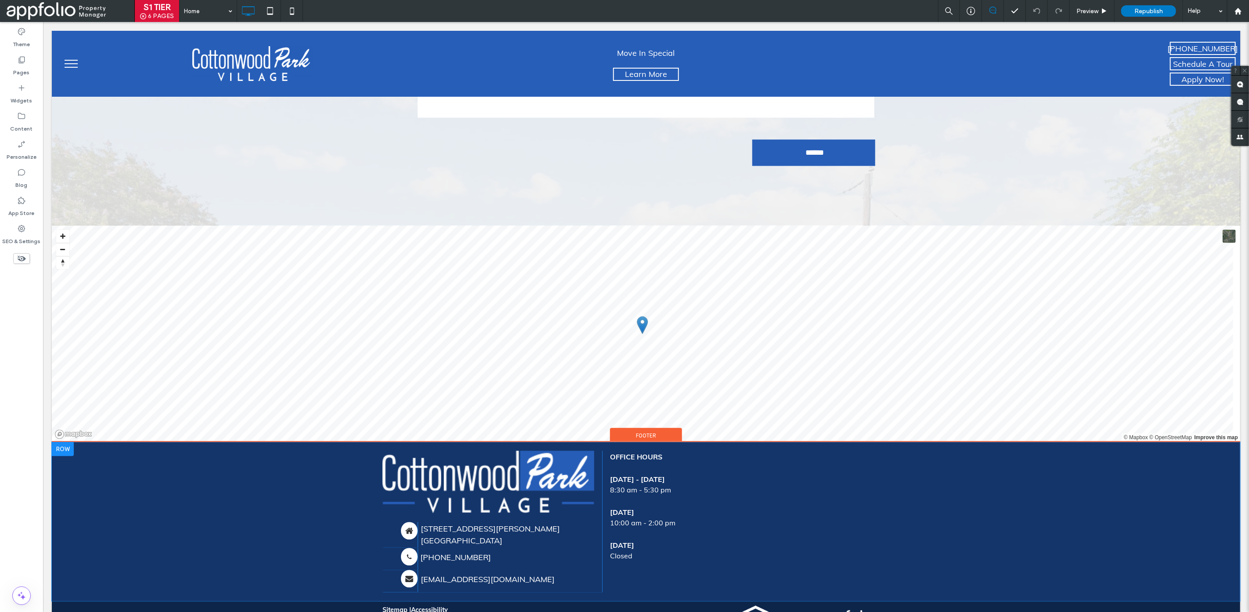
scroll to position [4420, 0]
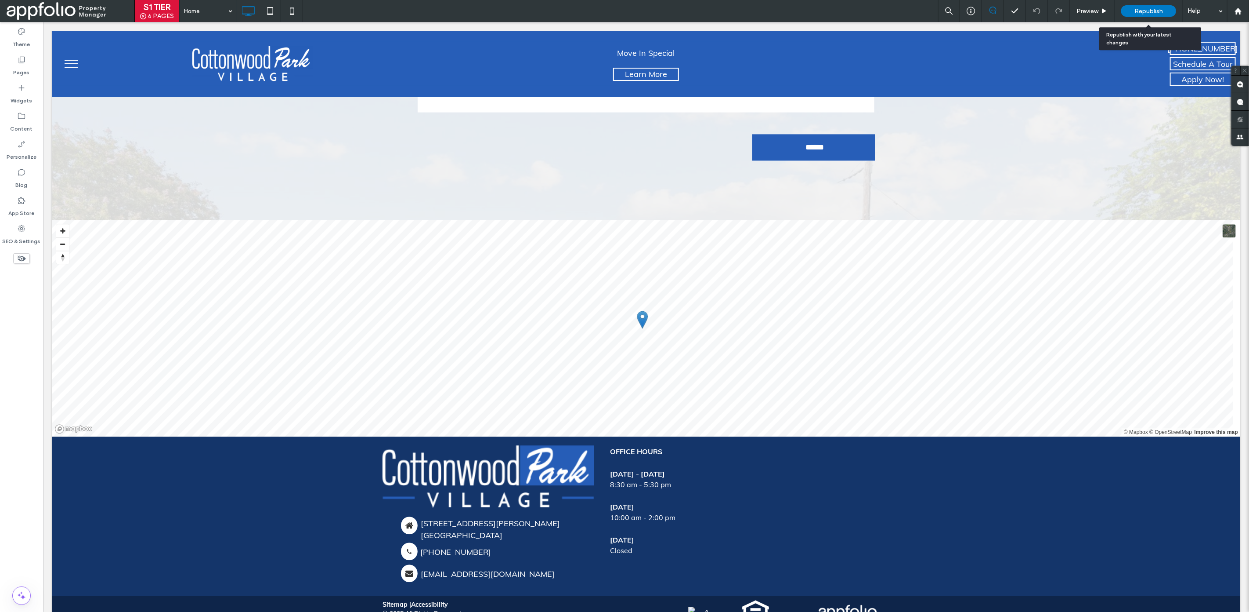
click at [1140, 18] on div "Republish" at bounding box center [1149, 11] width 55 height 22
click at [1141, 9] on span "Republish" at bounding box center [1149, 10] width 29 height 7
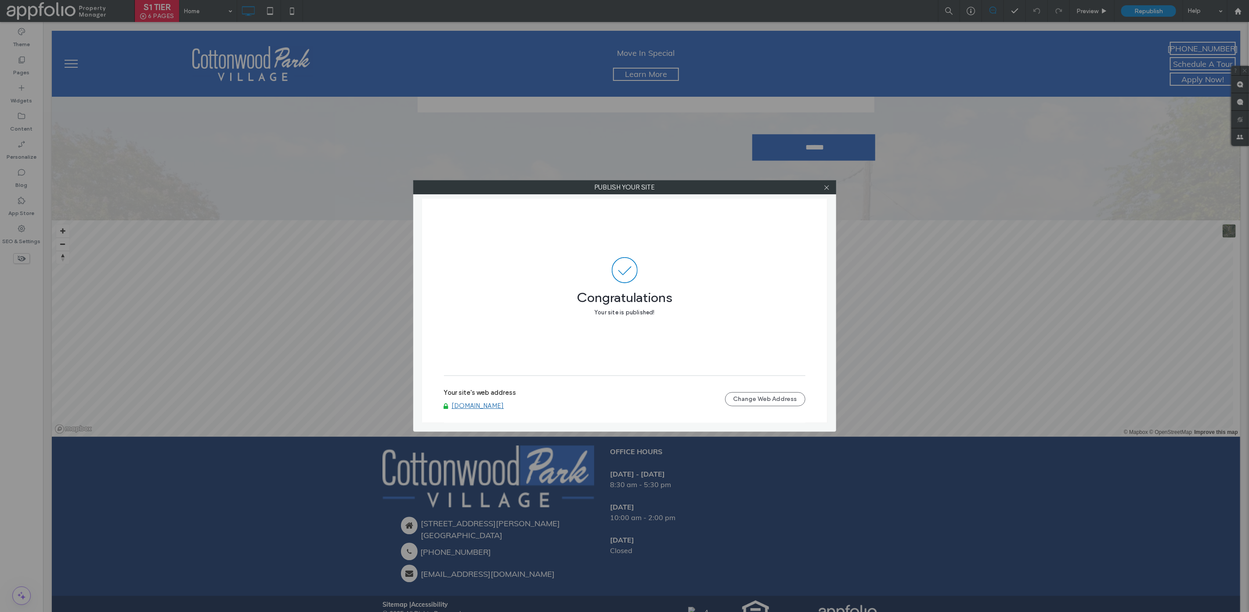
click at [504, 408] on link "[DOMAIN_NAME]" at bounding box center [478, 406] width 52 height 8
